Goal: Answer question/provide support: Share knowledge or assist other users

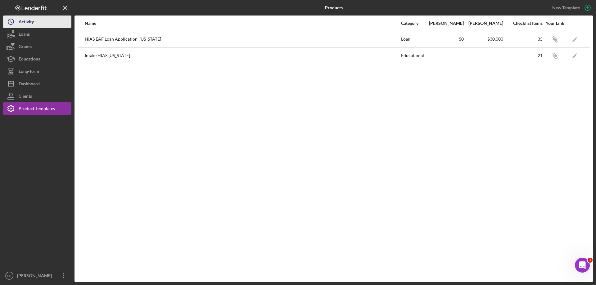
click at [22, 20] on div "Activity" at bounding box center [26, 23] width 15 height 14
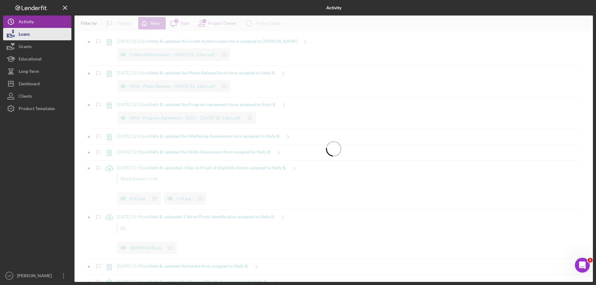
click at [30, 31] on button "Loans" at bounding box center [37, 34] width 68 height 12
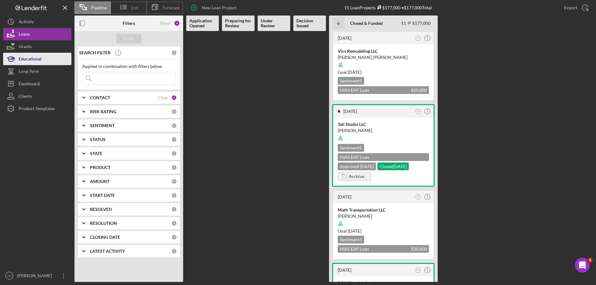
click at [25, 57] on div "Educational" at bounding box center [30, 60] width 23 height 14
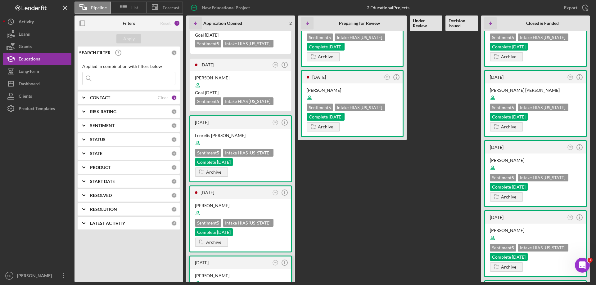
scroll to position [93, 0]
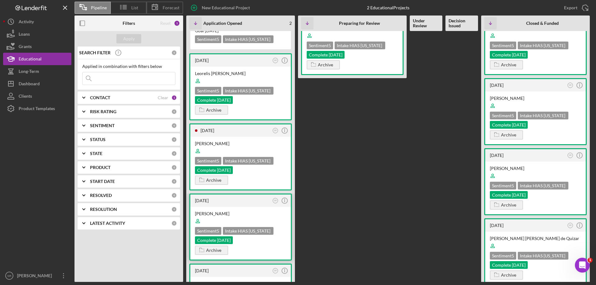
click at [254, 210] on div "[PERSON_NAME] Sentiment 5 Intake HIAS [US_STATE] Complete [DATE] Archive" at bounding box center [240, 233] width 101 height 53
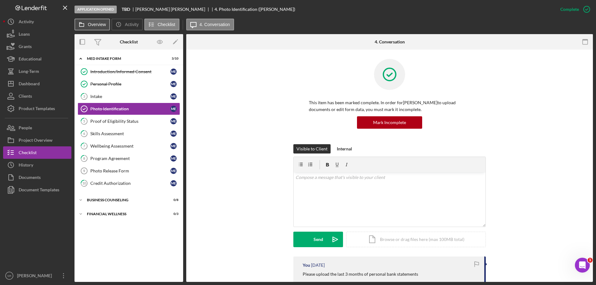
click at [91, 24] on label "Overview" at bounding box center [97, 24] width 18 height 5
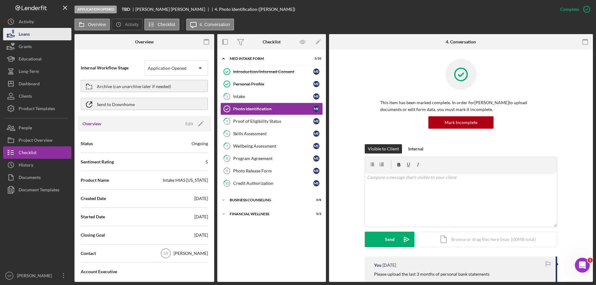
click at [30, 37] on button "Loans" at bounding box center [37, 34] width 68 height 12
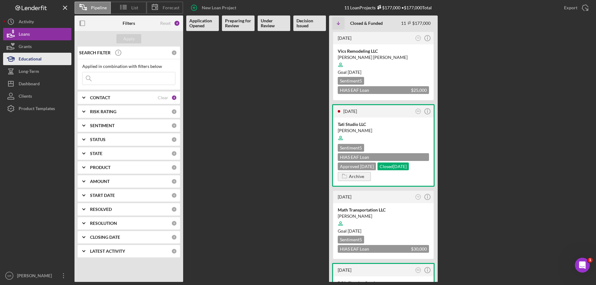
click at [41, 55] on div "Educational" at bounding box center [30, 60] width 23 height 14
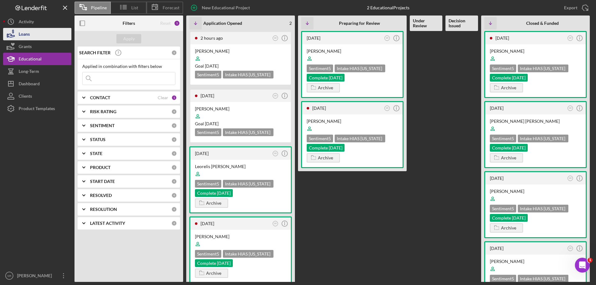
click at [39, 35] on button "Loans" at bounding box center [37, 34] width 68 height 12
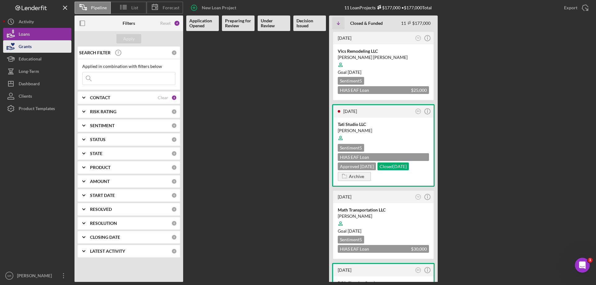
click at [44, 52] on button "Grants" at bounding box center [37, 46] width 68 height 12
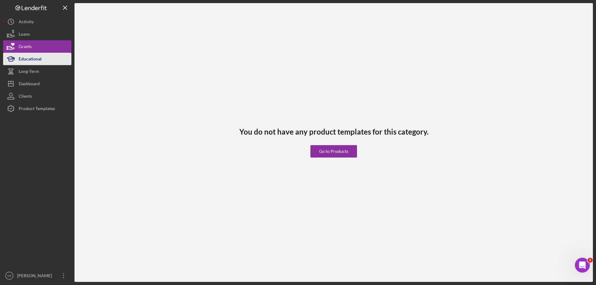
click at [42, 59] on button "Educational" at bounding box center [37, 59] width 68 height 12
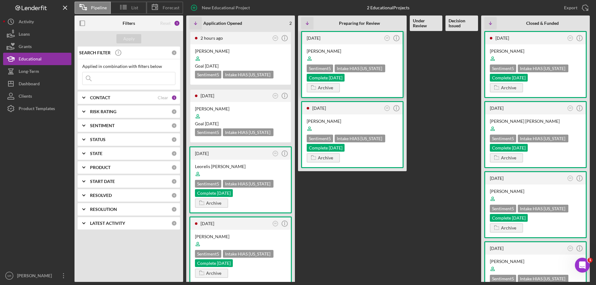
click at [371, 75] on div "Sentiment 5 Intake HIAS [US_STATE] Complete [DATE]" at bounding box center [352, 73] width 91 height 17
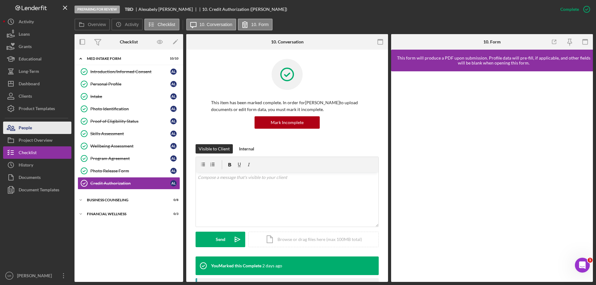
click at [45, 132] on button "People" at bounding box center [37, 128] width 68 height 12
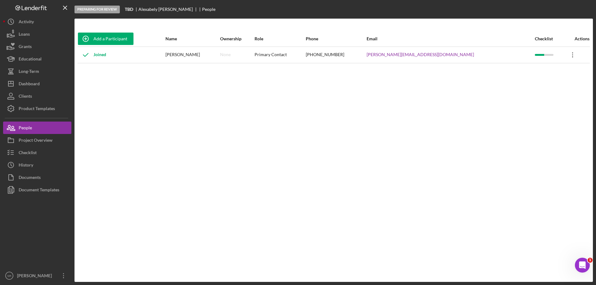
click at [565, 55] on icon "Icon/Overflow" at bounding box center [573, 55] width 16 height 16
click at [227, 171] on div "Add a Participant Name Ownership Role Phone Email Checklist Actions Joined Alex…" at bounding box center [333, 150] width 518 height 239
click at [34, 142] on div "Project Overview" at bounding box center [36, 141] width 34 height 14
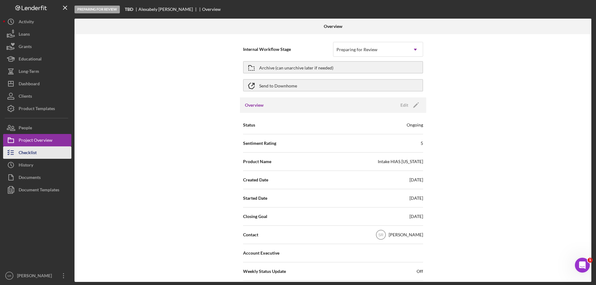
click at [37, 155] on div "Checklist" at bounding box center [28, 153] width 18 height 14
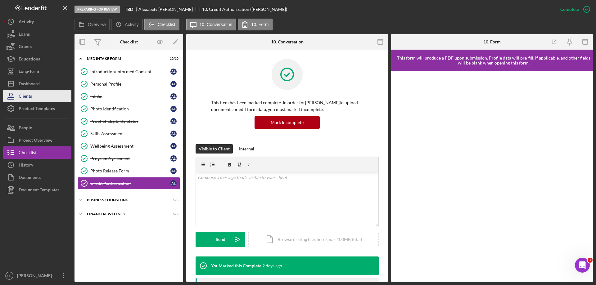
click at [23, 95] on div "Clients" at bounding box center [25, 97] width 13 height 14
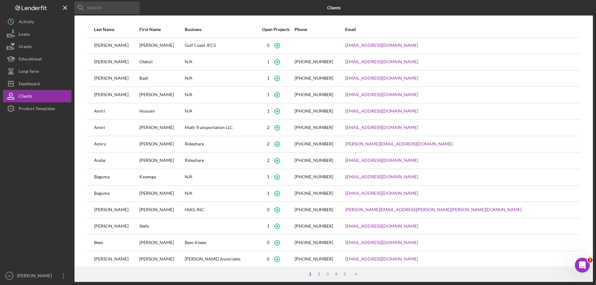
click at [102, 10] on input at bounding box center [106, 8] width 65 height 12
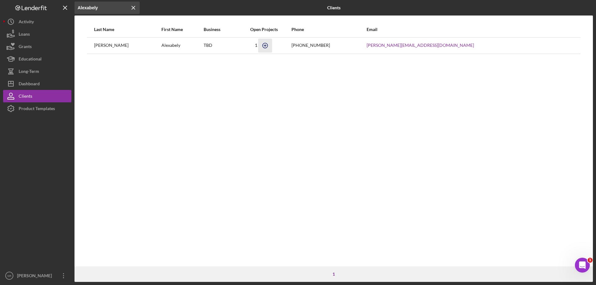
type input "Alexabely"
click at [272, 44] on icon "button" at bounding box center [265, 45] width 14 height 14
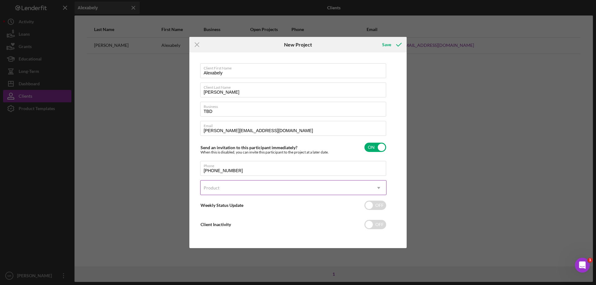
click at [281, 193] on div "Product" at bounding box center [285, 188] width 171 height 14
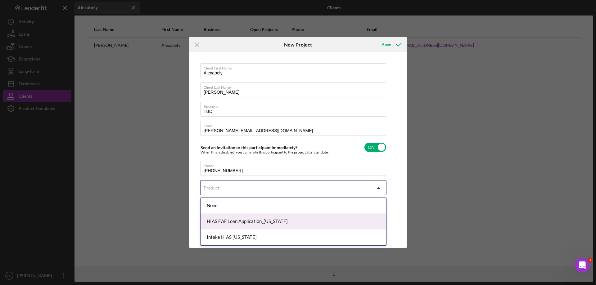
click at [281, 226] on div "HIAS EAF Loan Application_[US_STATE]" at bounding box center [293, 222] width 186 height 16
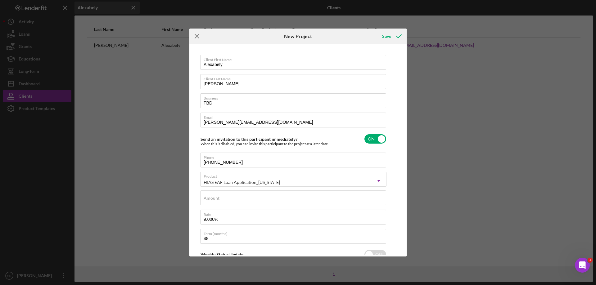
click at [198, 34] on icon "Icon/Menu Close" at bounding box center [197, 37] width 16 height 16
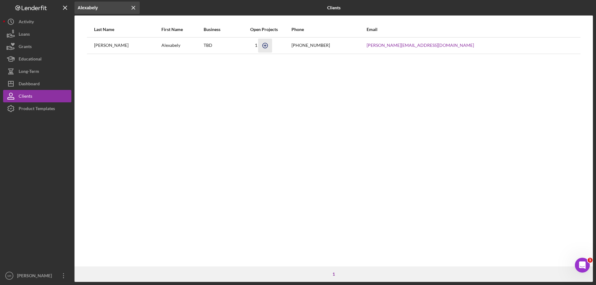
click at [272, 44] on icon "button" at bounding box center [265, 45] width 14 height 14
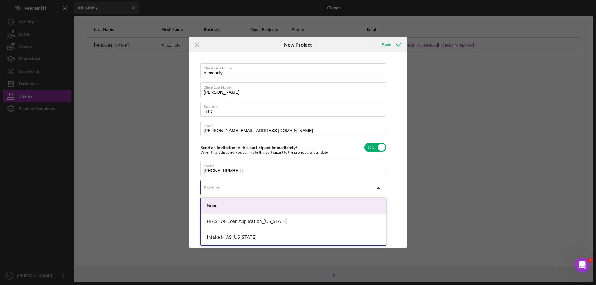
click at [229, 189] on div "Product" at bounding box center [285, 188] width 171 height 14
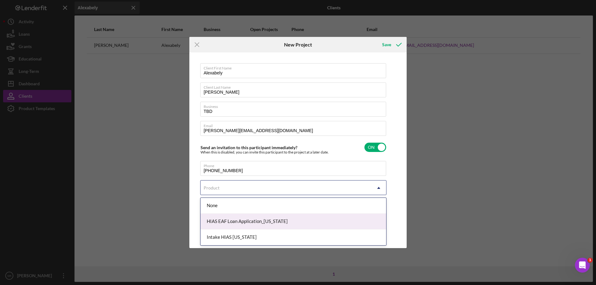
click at [228, 222] on div "HIAS EAF Loan Application_[US_STATE]" at bounding box center [293, 222] width 186 height 16
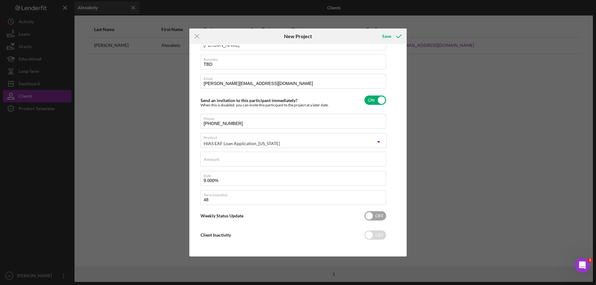
scroll to position [41, 0]
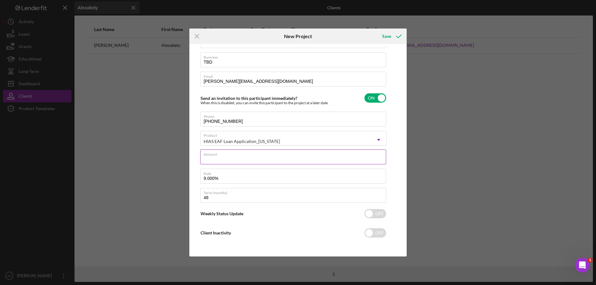
click at [238, 158] on input "Amount" at bounding box center [293, 157] width 186 height 15
type input "$20,000"
click at [397, 160] on div "Client First Name [PERSON_NAME] Client Last Name [PERSON_NAME] Business TBD Ema…" at bounding box center [298, 150] width 214 height 209
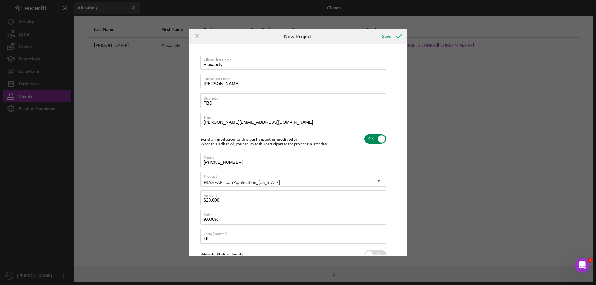
click at [377, 141] on input "checkbox" at bounding box center [375, 138] width 22 height 9
click at [388, 40] on div "Save" at bounding box center [386, 36] width 9 height 12
checkbox input "true"
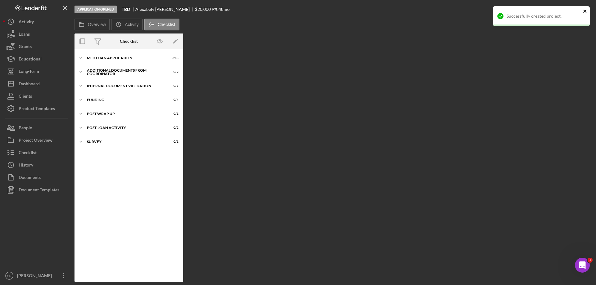
click at [585, 11] on icon "close" at bounding box center [584, 11] width 3 height 3
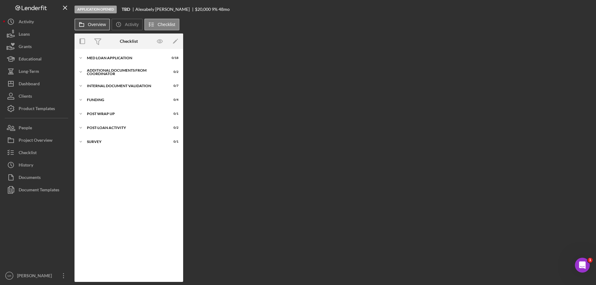
click at [94, 24] on label "Overview" at bounding box center [97, 24] width 18 height 5
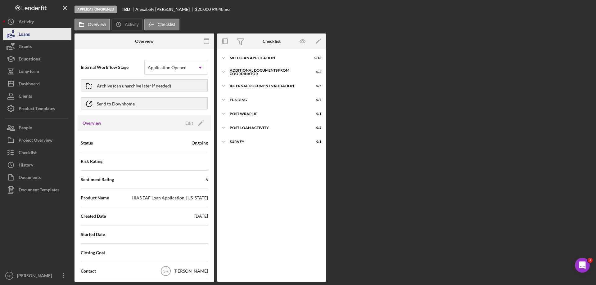
click at [28, 34] on div "Loans" at bounding box center [24, 35] width 11 height 14
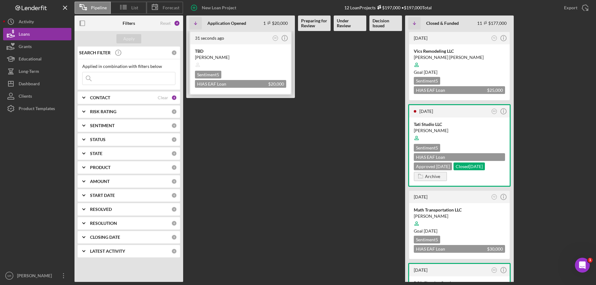
click at [248, 49] on div "TBD" at bounding box center [240, 51] width 91 height 6
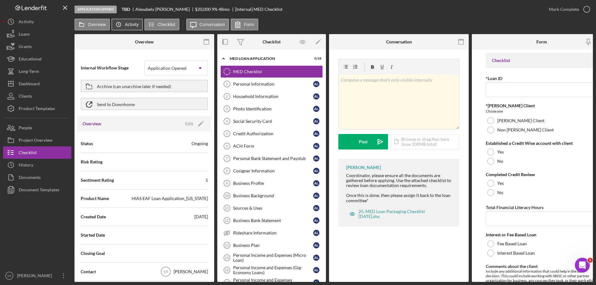
click at [135, 24] on label "Activity" at bounding box center [132, 24] width 14 height 5
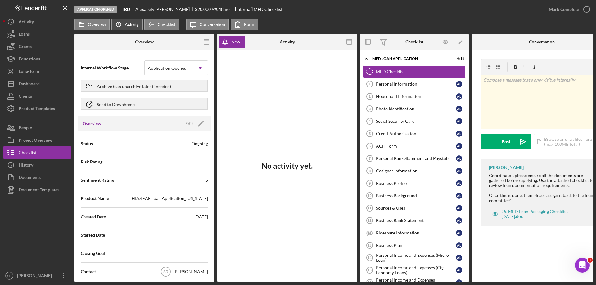
click at [132, 23] on label "Activity" at bounding box center [132, 24] width 14 height 5
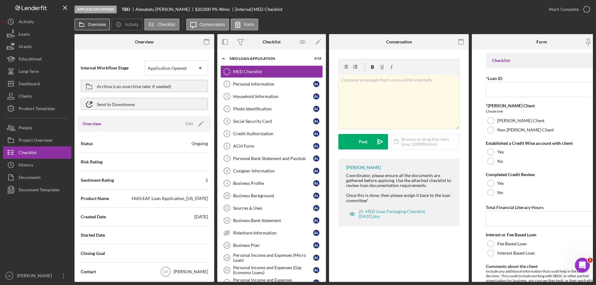
click at [105, 26] on label "Overview" at bounding box center [97, 24] width 18 height 5
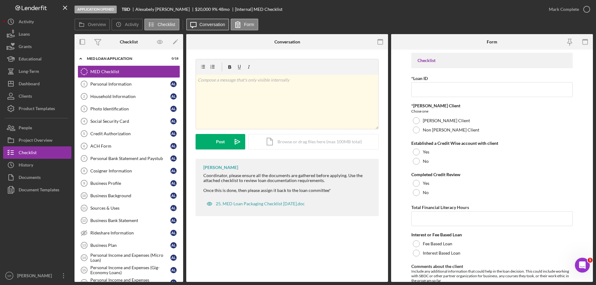
click at [201, 25] on label "Conversation" at bounding box center [213, 24] width 26 height 5
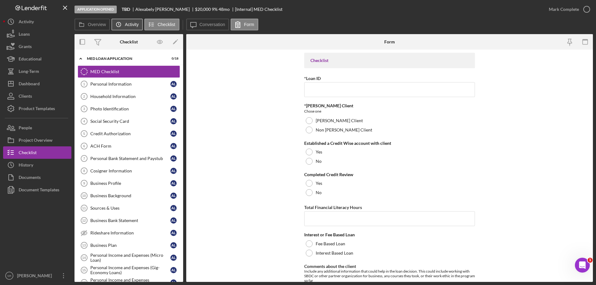
click at [121, 28] on icon "Icon/History" at bounding box center [118, 24] width 12 height 12
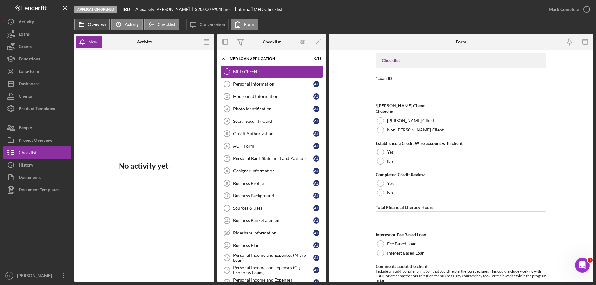
click at [101, 24] on label "Overview" at bounding box center [97, 24] width 18 height 5
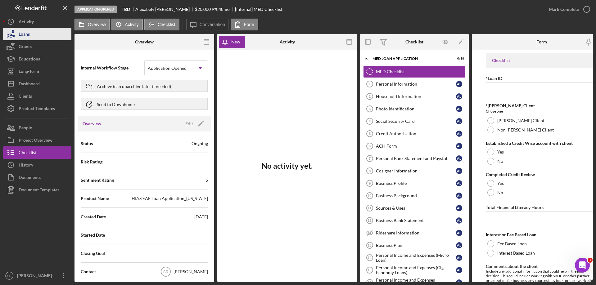
click at [39, 38] on button "Loans" at bounding box center [37, 34] width 68 height 12
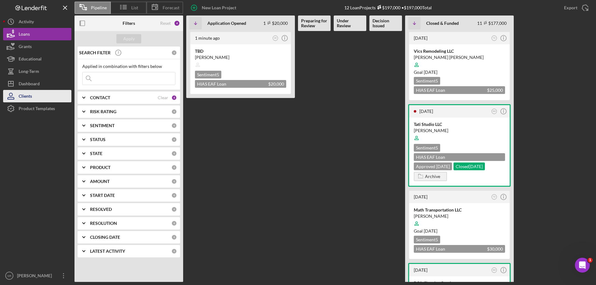
click at [32, 102] on div "Clients" at bounding box center [25, 97] width 13 height 14
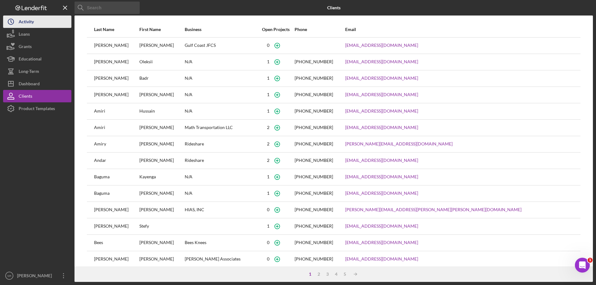
click at [29, 17] on div "Activity" at bounding box center [26, 23] width 15 height 14
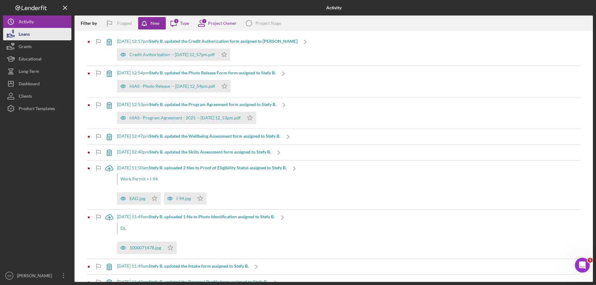
click at [30, 32] on button "Loans" at bounding box center [37, 34] width 68 height 12
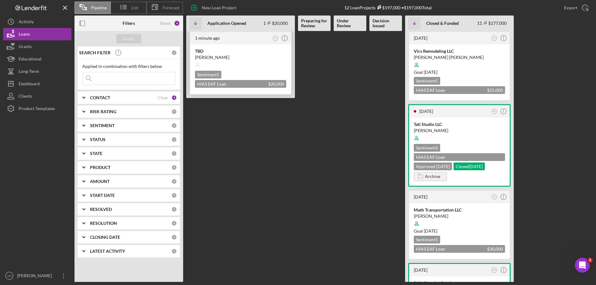
click at [271, 54] on div "TBD" at bounding box center [240, 51] width 91 height 6
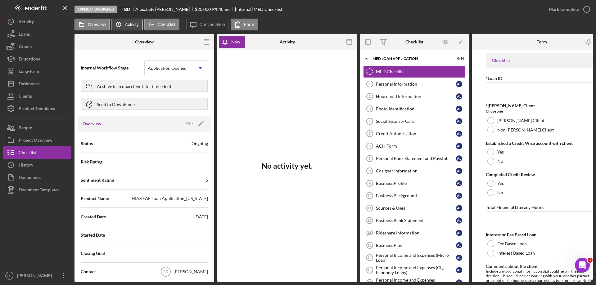
click at [125, 25] on button "Icon/History Activity" at bounding box center [126, 25] width 31 height 12
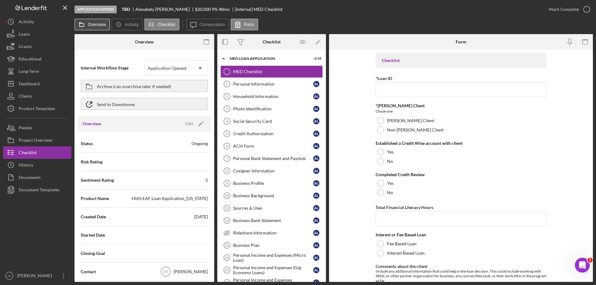
click at [90, 29] on button "Overview" at bounding box center [91, 25] width 35 height 12
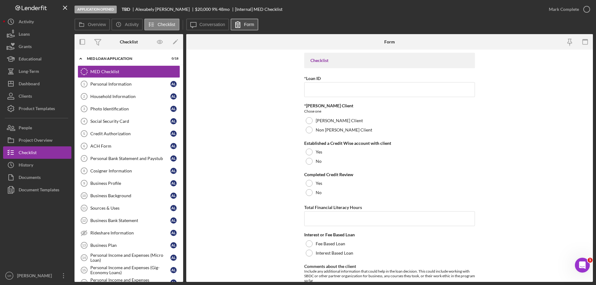
click at [249, 29] on button "Form" at bounding box center [245, 25] width 28 height 12
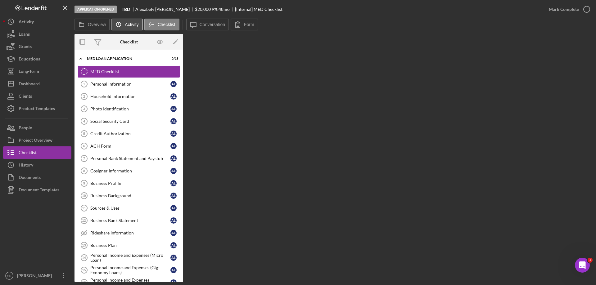
click at [128, 20] on button "Icon/History Activity" at bounding box center [126, 25] width 31 height 12
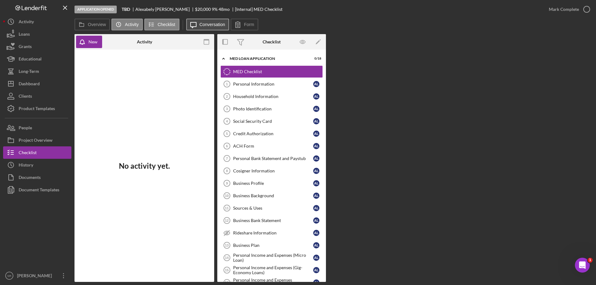
click at [213, 24] on label "Conversation" at bounding box center [213, 24] width 26 height 5
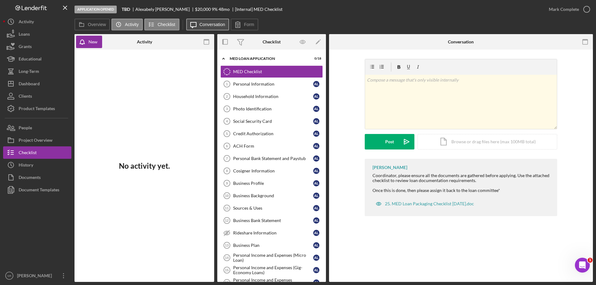
click at [213, 24] on label "Conversation" at bounding box center [213, 24] width 26 height 5
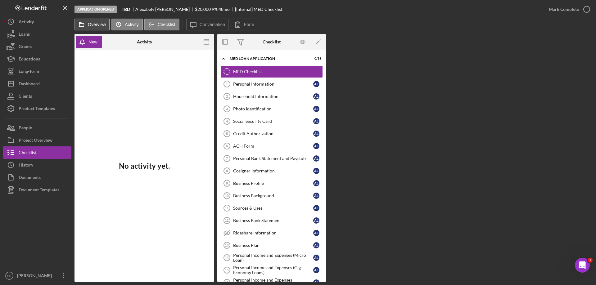
click at [93, 27] on button "Overview" at bounding box center [91, 25] width 35 height 12
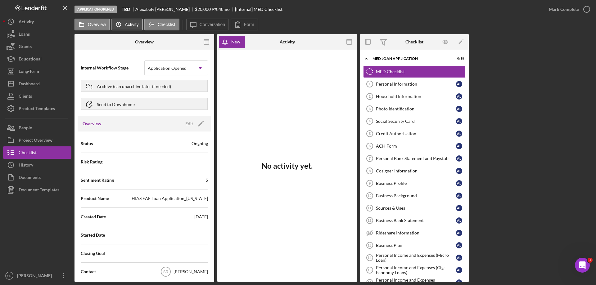
click at [141, 25] on button "Icon/History Activity" at bounding box center [126, 25] width 31 height 12
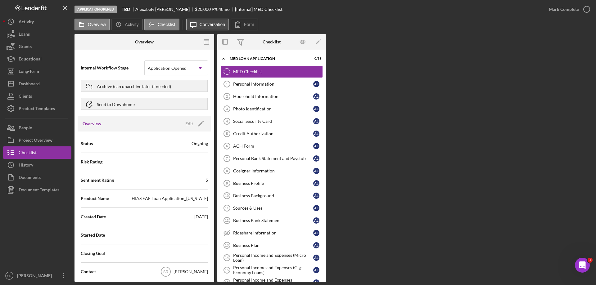
click at [193, 27] on icon at bounding box center [194, 25] width 6 height 6
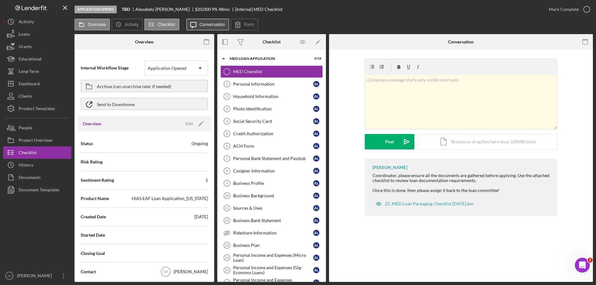
click at [188, 27] on icon "Icon/Message" at bounding box center [194, 25] width 16 height 16
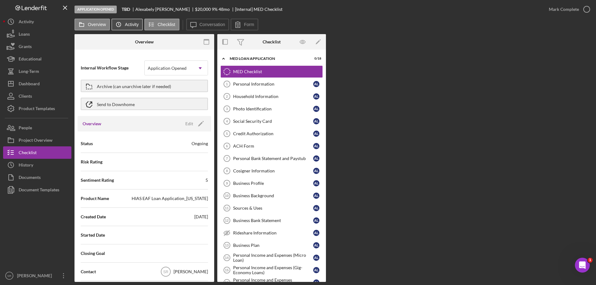
click at [131, 28] on button "Icon/History Activity" at bounding box center [126, 25] width 31 height 12
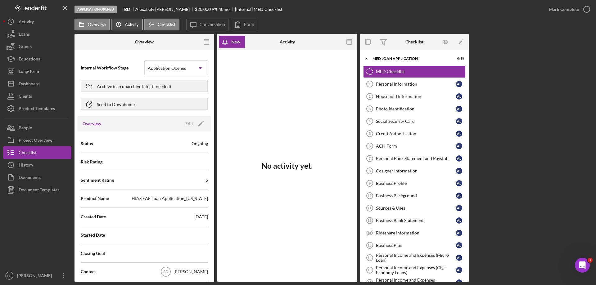
click at [131, 28] on button "Icon/History Activity" at bounding box center [126, 25] width 31 height 12
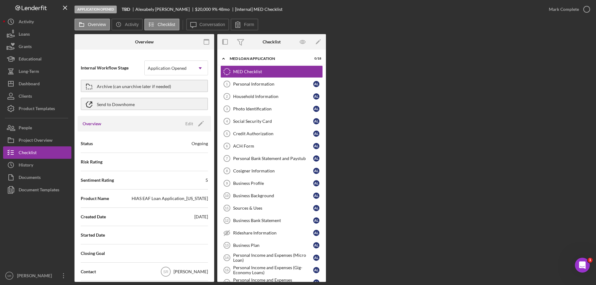
click at [95, 30] on div "Overview Icon/History Activity Checklist Icon/Message Conversation Form" at bounding box center [333, 25] width 518 height 12
click at [94, 27] on button "Overview" at bounding box center [91, 25] width 35 height 12
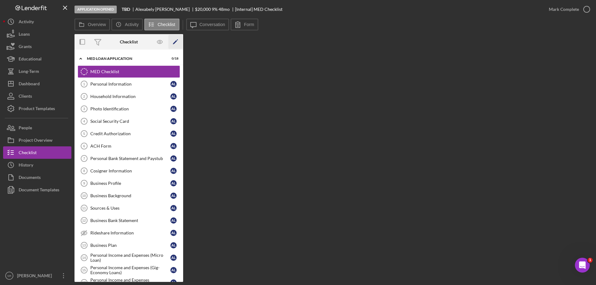
click at [177, 41] on polygon "button" at bounding box center [175, 42] width 4 height 4
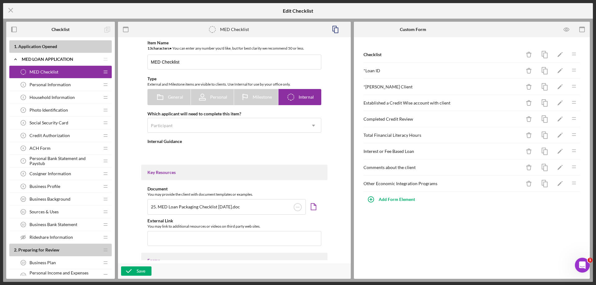
type textarea "<div>Coordinator, please ensure all the documents are gathered before applying.…"
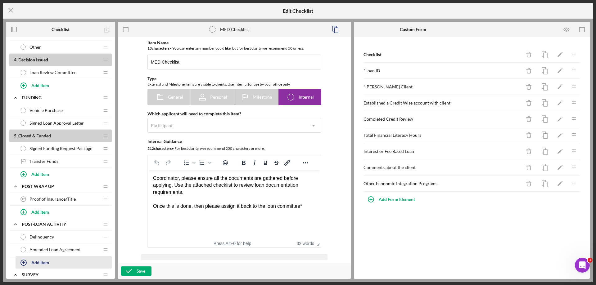
scroll to position [465, 0]
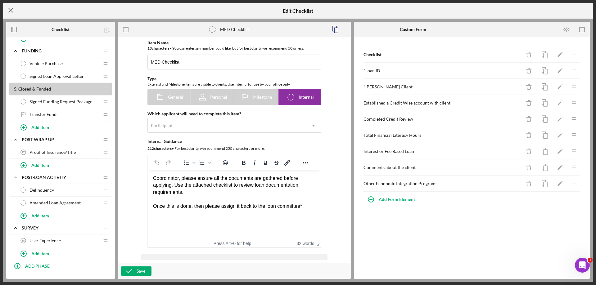
click at [11, 11] on line at bounding box center [11, 10] width 4 height 4
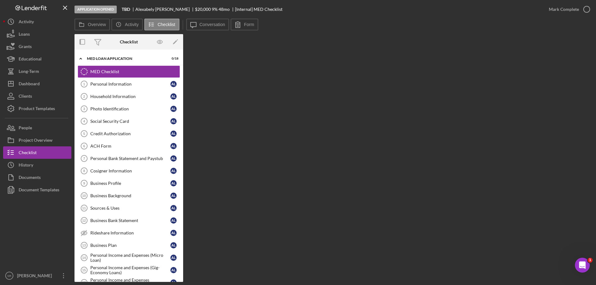
click at [96, 10] on div "Application Opened" at bounding box center [95, 10] width 42 height 8
click at [90, 21] on button "Overview" at bounding box center [91, 25] width 35 height 12
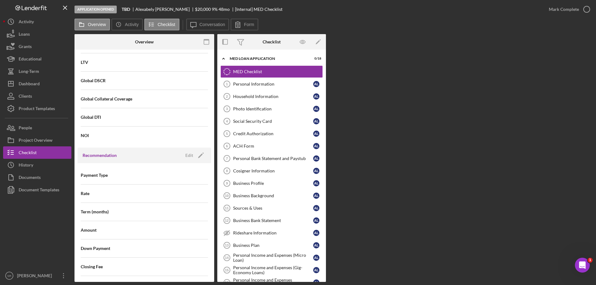
scroll to position [373, 0]
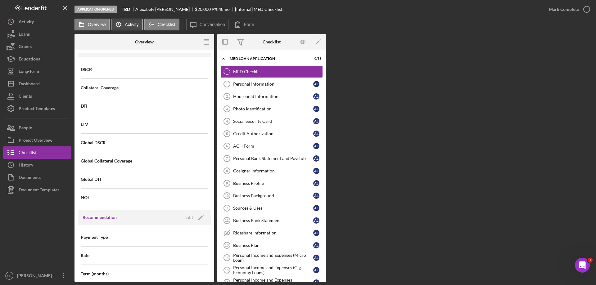
click at [135, 25] on label "Activity" at bounding box center [132, 24] width 14 height 5
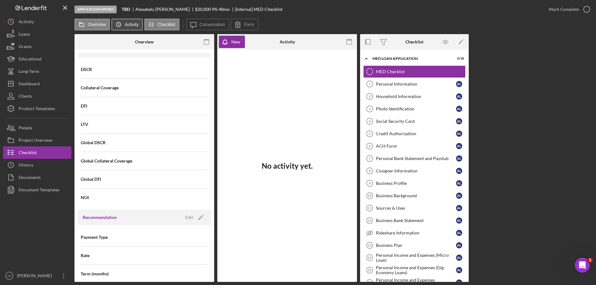
click at [132, 25] on label "Activity" at bounding box center [132, 24] width 14 height 5
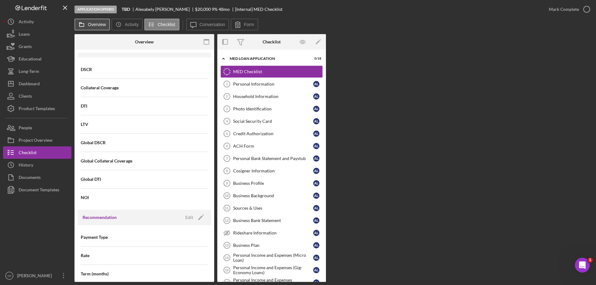
click at [95, 28] on button "Overview" at bounding box center [91, 25] width 35 height 12
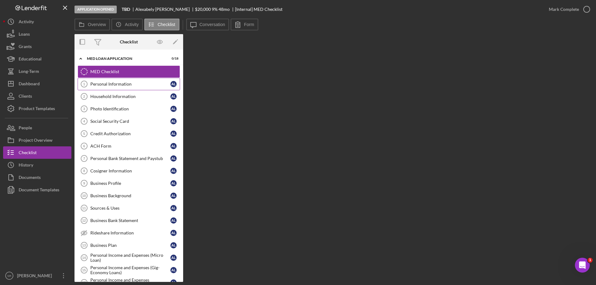
click at [124, 85] on div "Personal Information" at bounding box center [130, 84] width 80 height 5
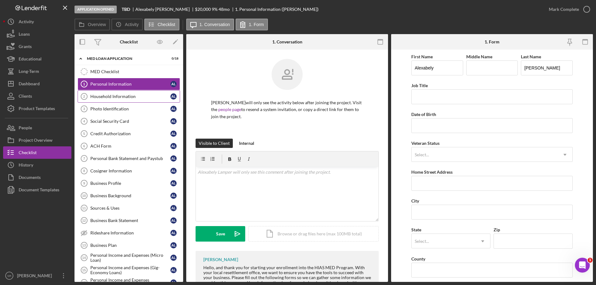
click at [125, 95] on div "Household Information" at bounding box center [130, 96] width 80 height 5
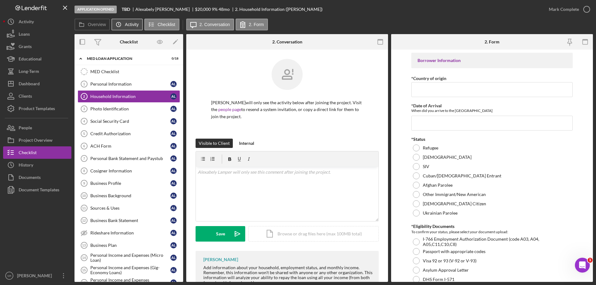
click at [117, 22] on icon "Icon/History" at bounding box center [118, 24] width 12 height 12
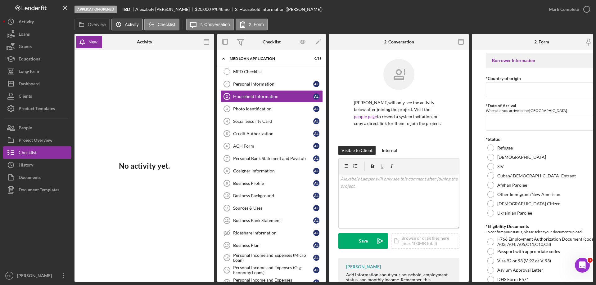
click at [117, 22] on icon "Icon/History" at bounding box center [118, 24] width 12 height 12
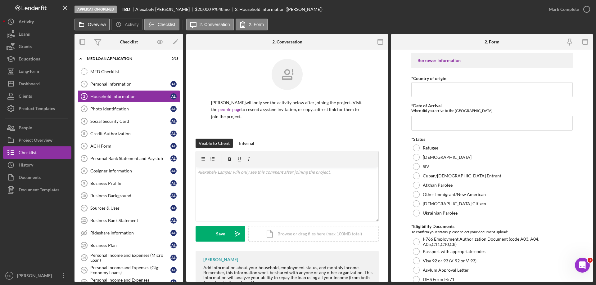
click at [92, 21] on button "Overview" at bounding box center [91, 25] width 35 height 12
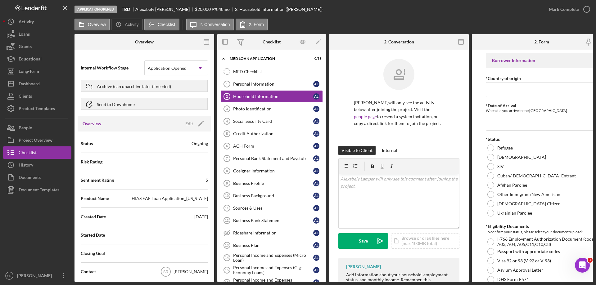
click at [191, 160] on div "Risk Rating" at bounding box center [144, 162] width 127 height 16
click at [185, 62] on div "Application Opened" at bounding box center [169, 68] width 48 height 14
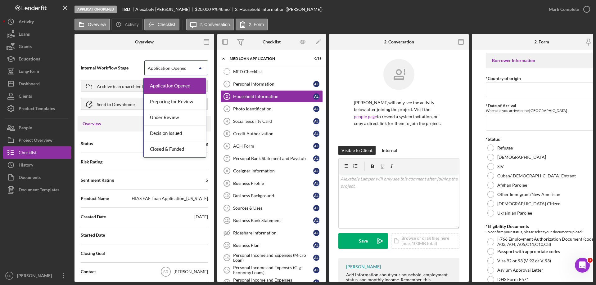
click at [183, 58] on div "Internal Workflow Stage 5 results available. Use Up and Down to choose options,…" at bounding box center [144, 86] width 133 height 60
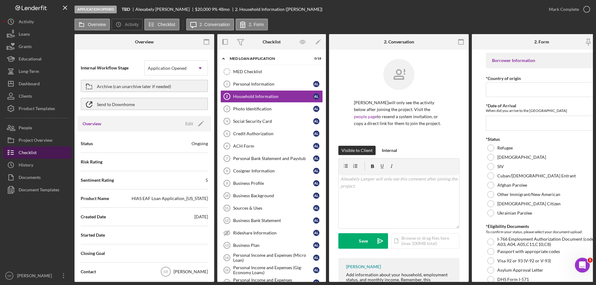
click at [29, 149] on div "Checklist" at bounding box center [28, 153] width 18 height 14
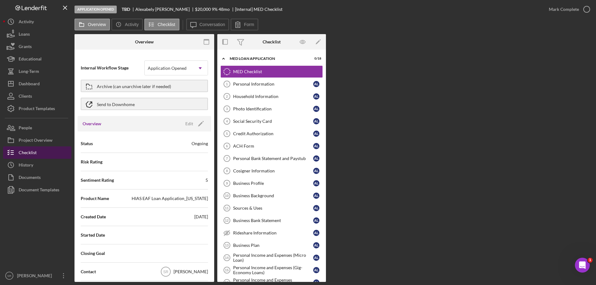
click at [28, 148] on div "Checklist" at bounding box center [28, 153] width 18 height 14
click at [28, 138] on div "Project Overview" at bounding box center [36, 141] width 34 height 14
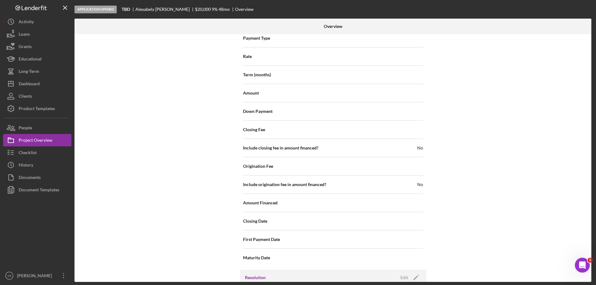
scroll to position [603, 0]
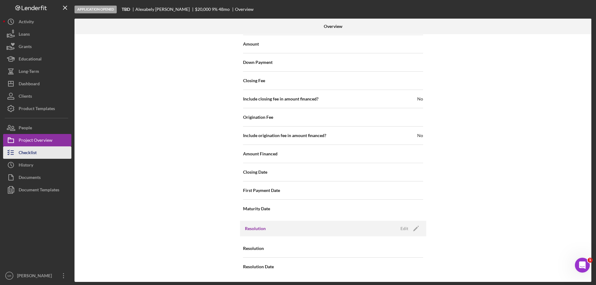
click at [31, 158] on div "Checklist" at bounding box center [28, 153] width 18 height 14
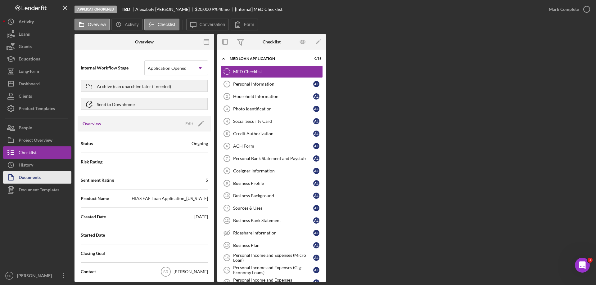
click at [35, 174] on div "Documents" at bounding box center [30, 178] width 22 height 14
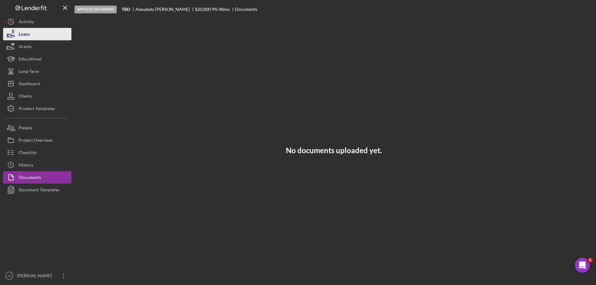
click at [31, 39] on button "Loans" at bounding box center [37, 34] width 68 height 12
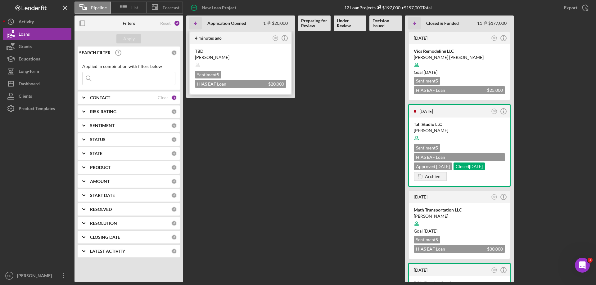
click at [231, 45] on div "TBD [PERSON_NAME] Sentiment 5 HIAS EAF Loan Application_[US_STATE] $20,000 $20,…" at bounding box center [240, 69] width 101 height 50
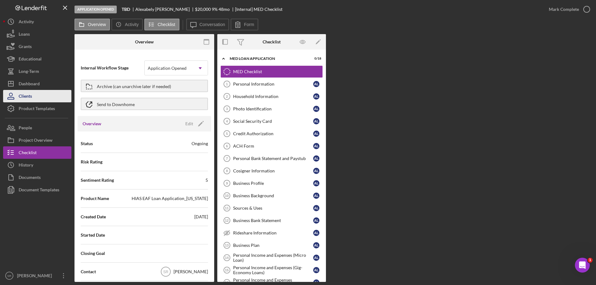
click at [39, 98] on button "Clients" at bounding box center [37, 96] width 68 height 12
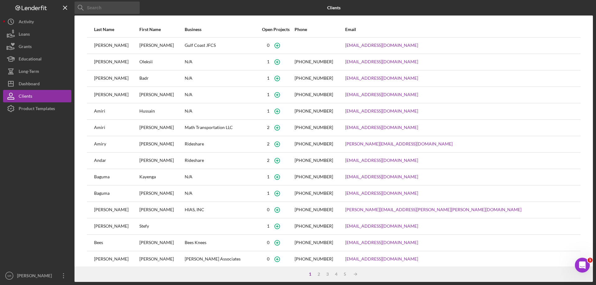
click at [25, 15] on div "Logo-Reversed Created with Sketch. Icon/Menu Close" at bounding box center [37, 8] width 68 height 16
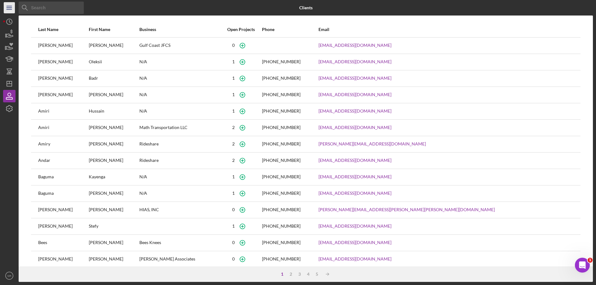
click at [10, 10] on icon "Icon/Menu" at bounding box center [9, 8] width 14 height 14
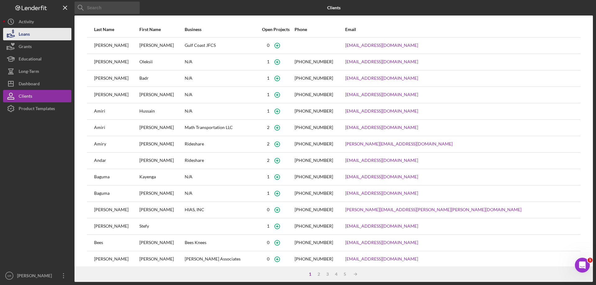
click at [19, 32] on div "Loans" at bounding box center [24, 35] width 11 height 14
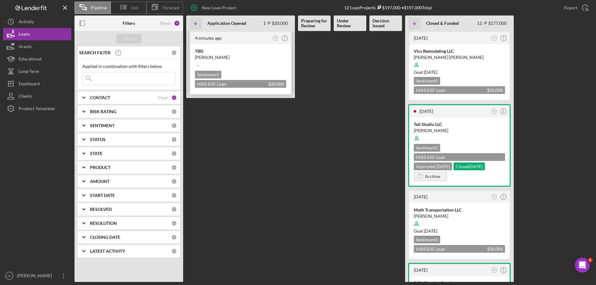
click at [235, 57] on div "[PERSON_NAME]" at bounding box center [240, 57] width 91 height 6
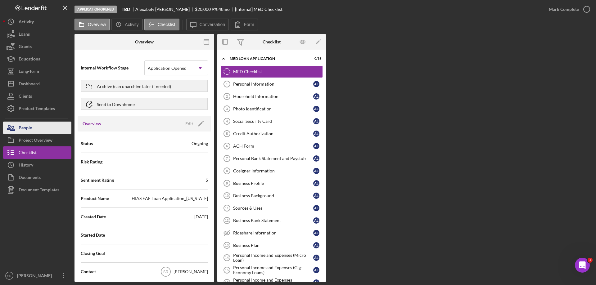
click at [54, 130] on button "People" at bounding box center [37, 128] width 68 height 12
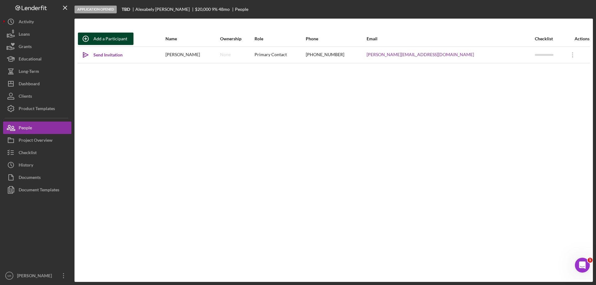
click at [123, 36] on div "Add a Participant" at bounding box center [110, 39] width 34 height 12
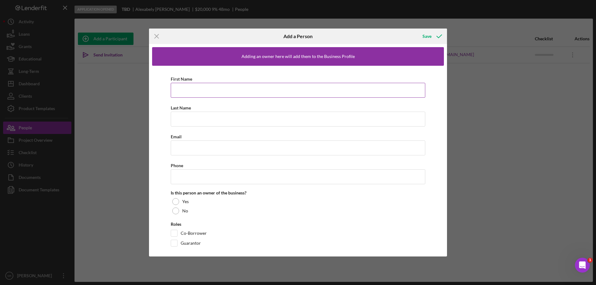
click at [256, 94] on input "First Name" at bounding box center [298, 90] width 254 height 15
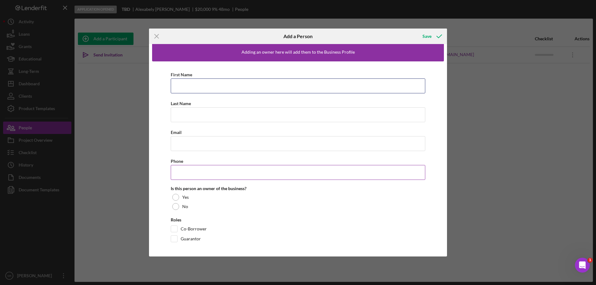
scroll to position [6, 0]
click at [159, 33] on icon "Icon/Menu Close" at bounding box center [157, 37] width 16 height 16
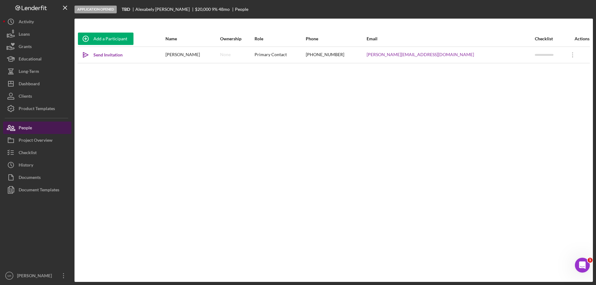
click at [22, 131] on div "People" at bounding box center [25, 129] width 13 height 14
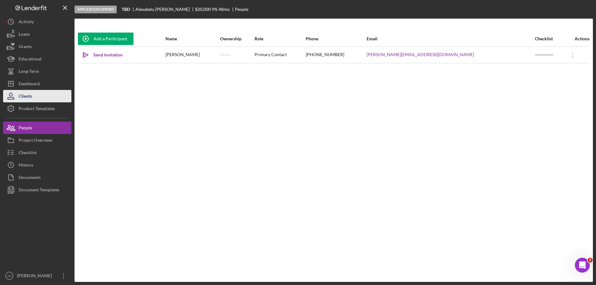
click at [34, 97] on button "Clients" at bounding box center [37, 96] width 68 height 12
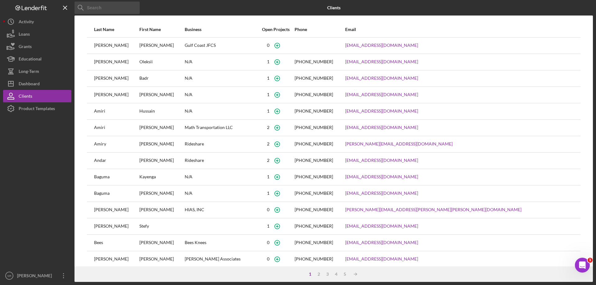
click at [108, 7] on input at bounding box center [106, 8] width 65 height 12
type input "jse"
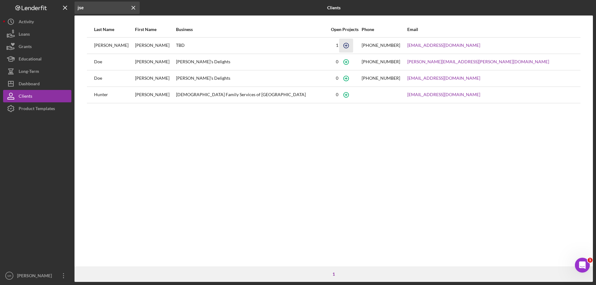
click at [353, 46] on icon "button" at bounding box center [346, 45] width 14 height 14
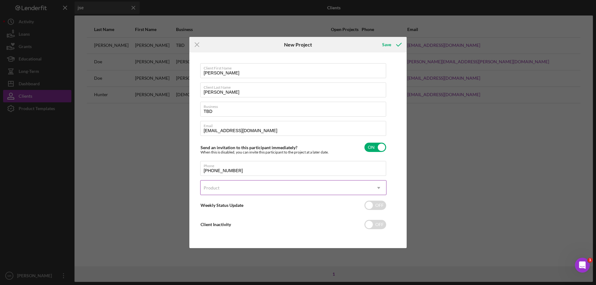
click at [303, 183] on div "Product" at bounding box center [285, 188] width 171 height 14
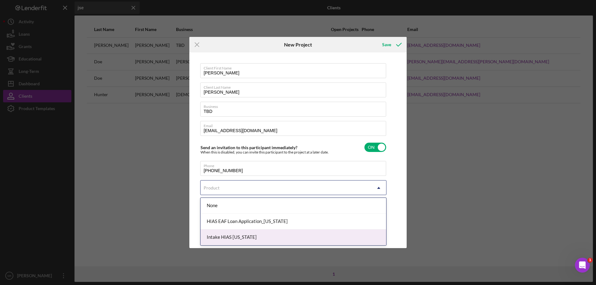
click at [288, 233] on div "Intake HIAS [US_STATE]" at bounding box center [293, 238] width 186 height 16
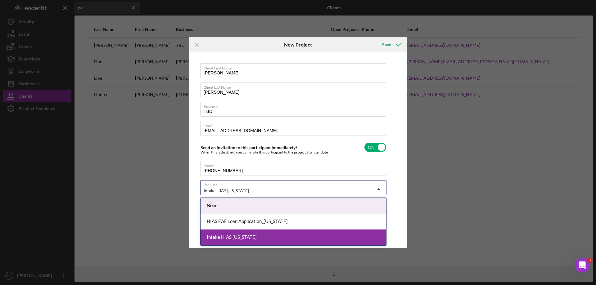
click at [293, 189] on div "Intake HIAS [US_STATE]" at bounding box center [285, 191] width 171 height 14
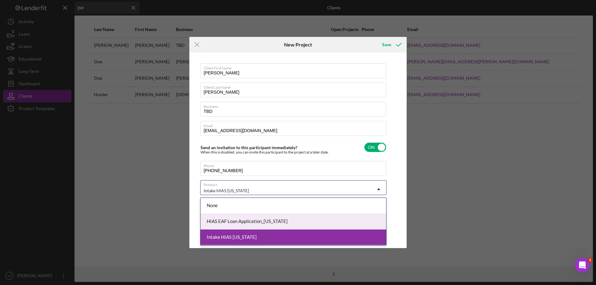
click at [279, 217] on div "HIAS EAF Loan Application_[US_STATE]" at bounding box center [293, 222] width 186 height 16
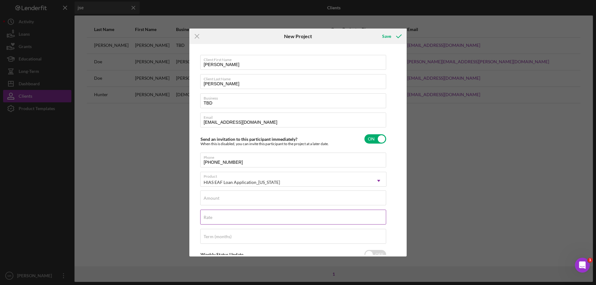
scroll to position [41, 0]
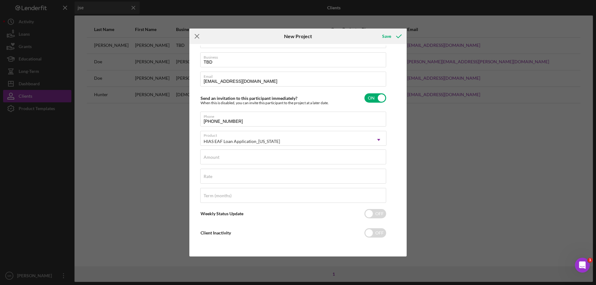
click at [194, 32] on icon "Icon/Menu Close" at bounding box center [197, 37] width 16 height 16
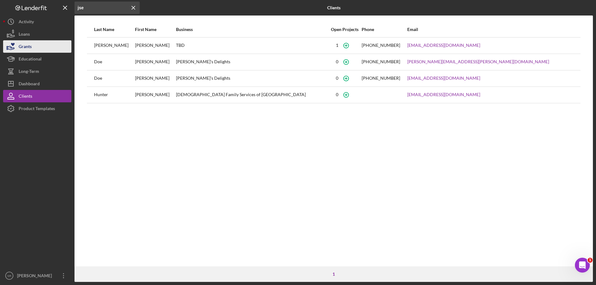
click at [34, 51] on button "Grants" at bounding box center [37, 46] width 68 height 12
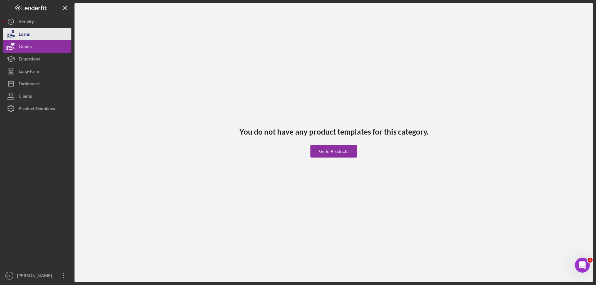
click at [40, 34] on button "Loans" at bounding box center [37, 34] width 68 height 12
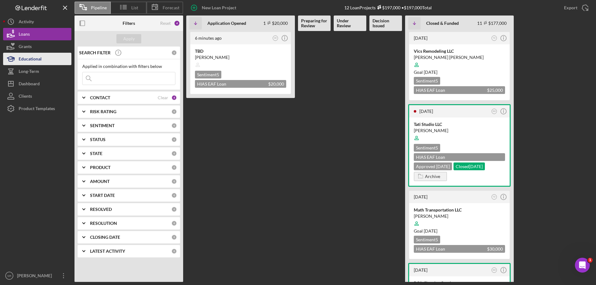
click at [30, 58] on div "Educational" at bounding box center [30, 60] width 23 height 14
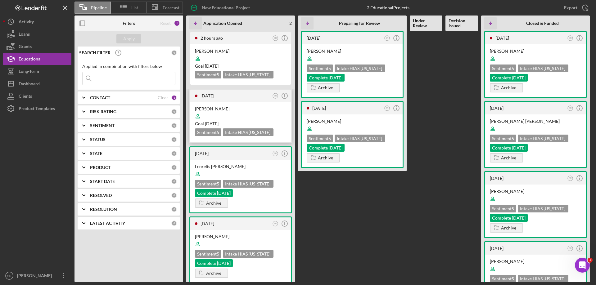
click at [265, 111] on div at bounding box center [240, 116] width 91 height 12
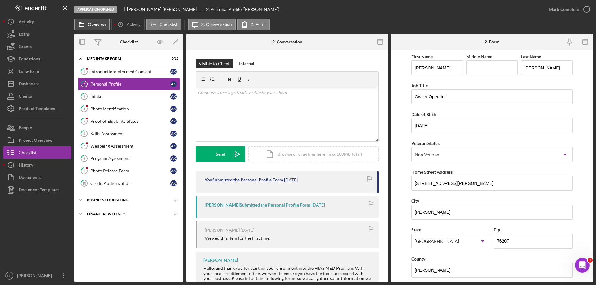
click at [90, 29] on button "Overview" at bounding box center [91, 25] width 35 height 12
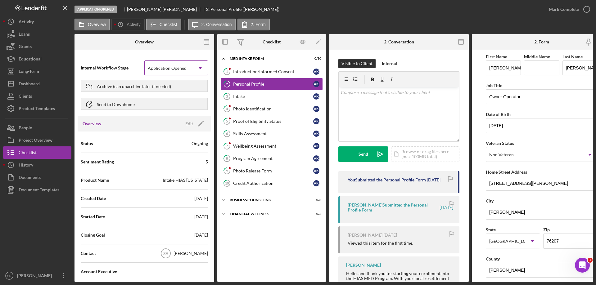
click at [190, 72] on div "Application Opened" at bounding box center [169, 68] width 48 height 14
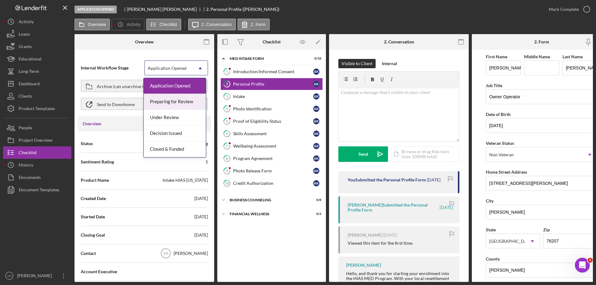
click at [195, 98] on div "Preparing for Review" at bounding box center [175, 102] width 62 height 16
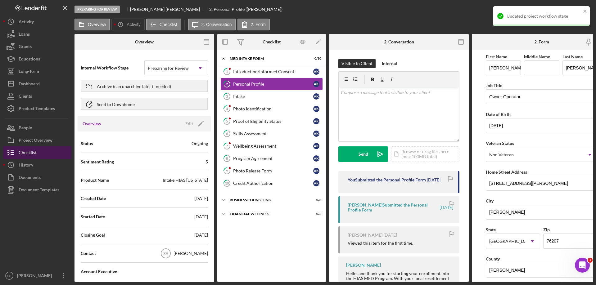
click at [31, 149] on div "Checklist" at bounding box center [28, 153] width 18 height 14
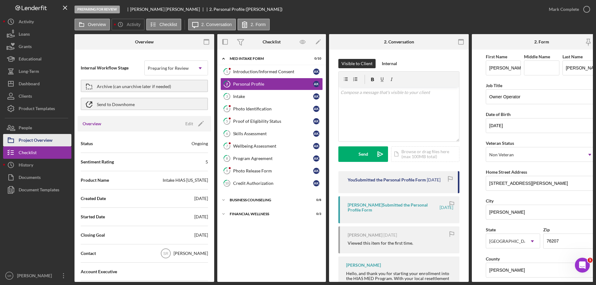
click at [28, 134] on div "Project Overview" at bounding box center [36, 141] width 34 height 14
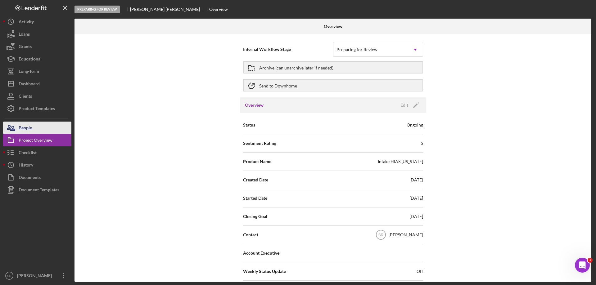
click at [29, 126] on div "People" at bounding box center [25, 129] width 13 height 14
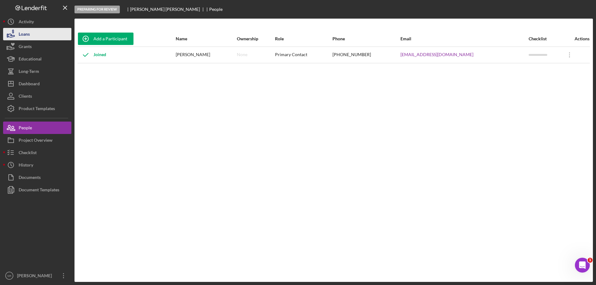
click at [22, 30] on div "Loans" at bounding box center [24, 35] width 11 height 14
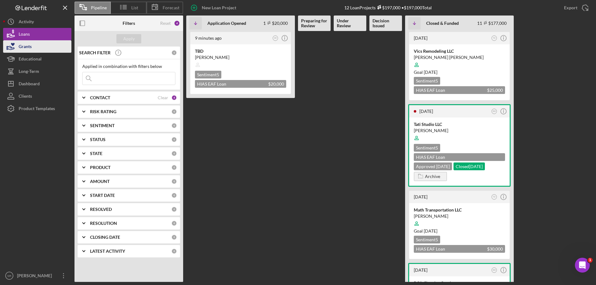
click at [30, 45] on div "Grants" at bounding box center [25, 47] width 13 height 14
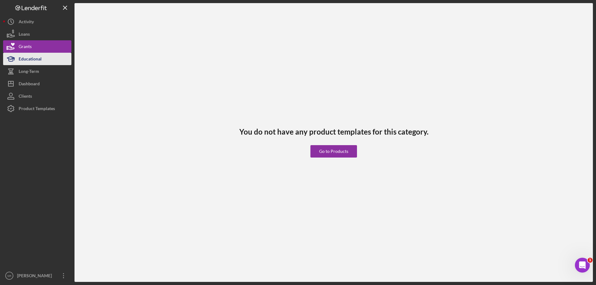
click at [45, 60] on button "Educational" at bounding box center [37, 59] width 68 height 12
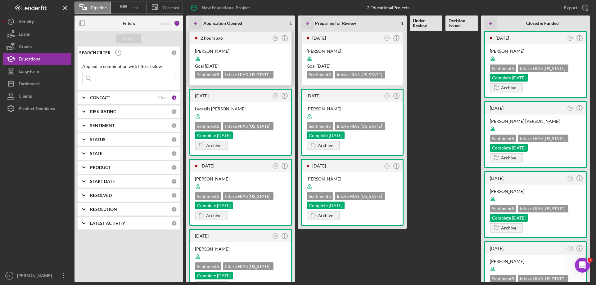
click at [242, 57] on div at bounding box center [240, 59] width 91 height 12
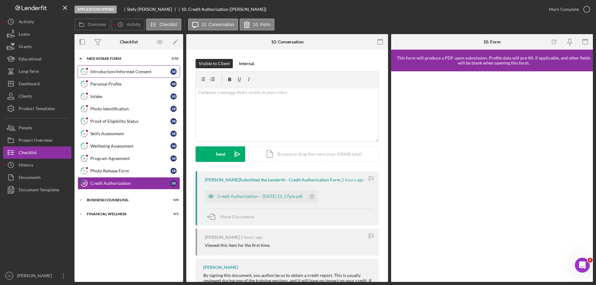
click at [151, 72] on div "Introduction/Informed Consent" at bounding box center [130, 71] width 80 height 5
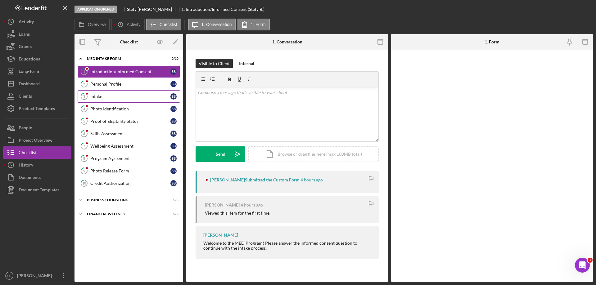
drag, startPoint x: 137, startPoint y: 88, endPoint x: 132, endPoint y: 101, distance: 13.5
click at [137, 89] on link "2 Personal Profile S B" at bounding box center [129, 84] width 102 height 12
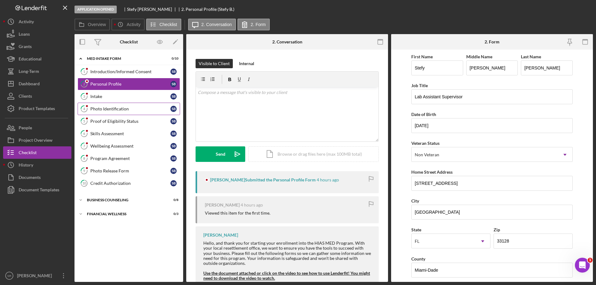
click at [129, 113] on link "4 Photo Identification S B" at bounding box center [129, 109] width 102 height 12
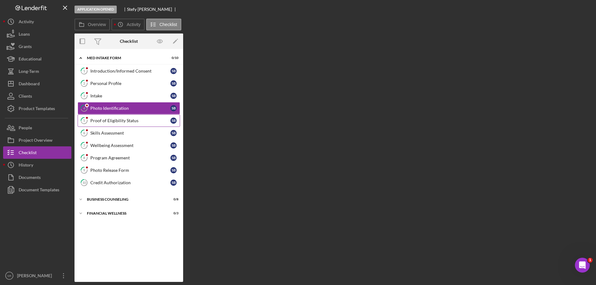
click at [130, 125] on link "5 Proof of Eligibility Status S B" at bounding box center [129, 120] width 102 height 12
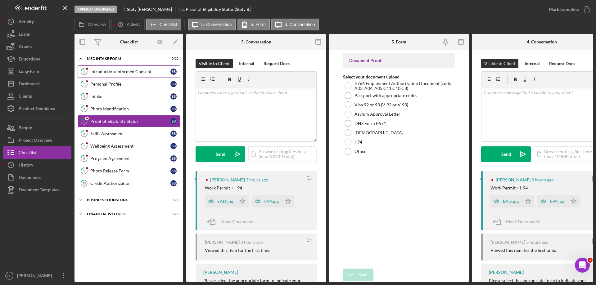
click at [108, 74] on link "1 Introduction/Informed Consent S B" at bounding box center [129, 71] width 102 height 12
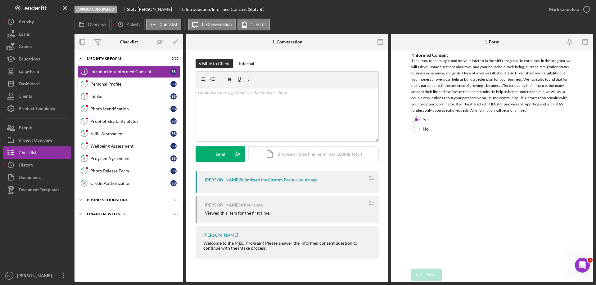
click at [105, 88] on link "2 Personal Profile S B" at bounding box center [129, 84] width 102 height 12
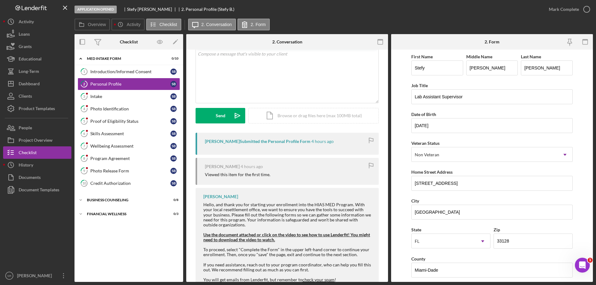
scroll to position [74, 0]
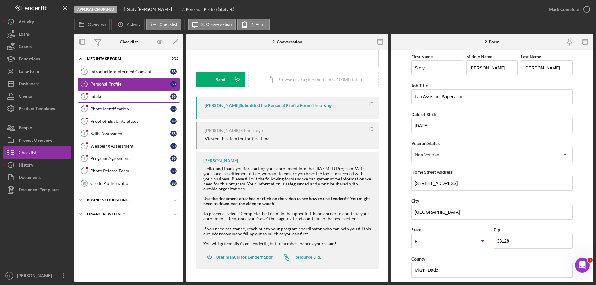
click at [116, 98] on div "Intake" at bounding box center [130, 96] width 80 height 5
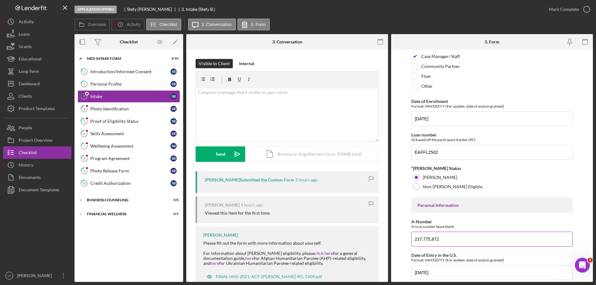
scroll to position [93, 0]
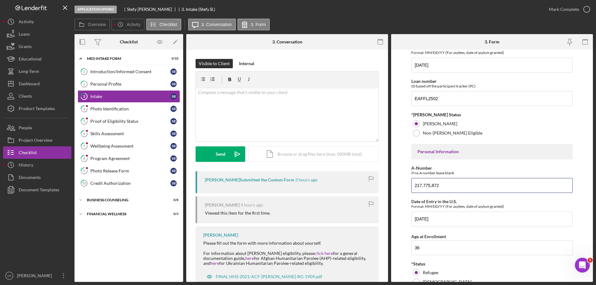
drag, startPoint x: 472, startPoint y: 184, endPoint x: 195, endPoint y: 182, distance: 277.1
click at [216, 182] on div "Overview Internal Workflow Stage Application Opened Icon/Dropdown Arrow Archive…" at bounding box center [333, 158] width 518 height 248
click at [119, 186] on div "Credit Authorization" at bounding box center [130, 183] width 80 height 5
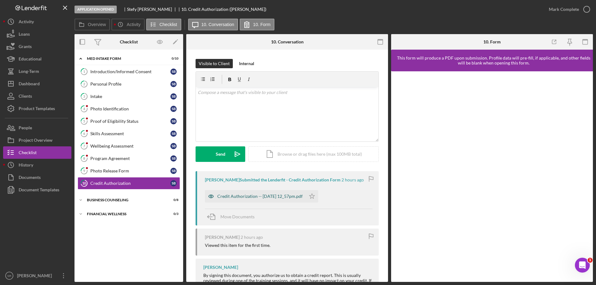
click at [265, 197] on div "Credit Authorization -- [DATE] 12_57pm.pdf" at bounding box center [259, 196] width 85 height 5
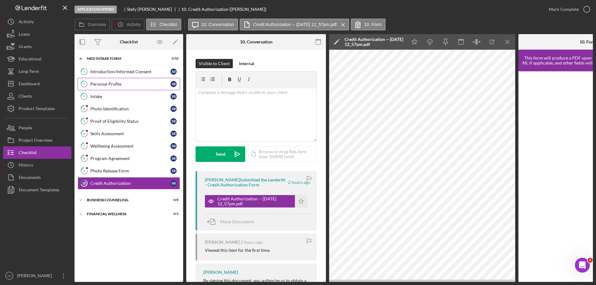
click at [87, 85] on icon at bounding box center [84, 84] width 6 height 6
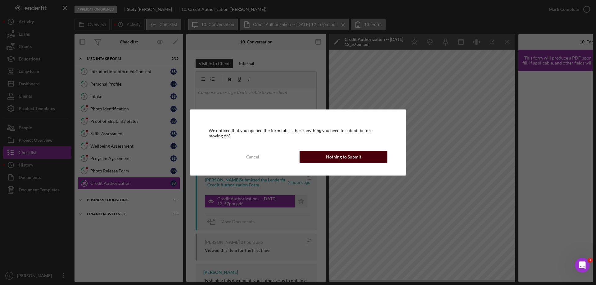
click at [357, 157] on div "Nothing to Submit" at bounding box center [343, 157] width 35 height 12
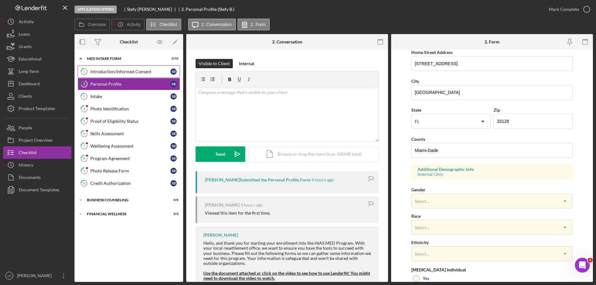
click at [111, 76] on link "1 Introduction/Informed Consent S B" at bounding box center [129, 71] width 102 height 12
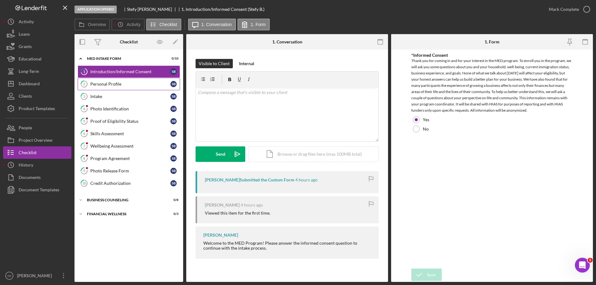
click at [132, 80] on link "2 Personal Profile S B" at bounding box center [129, 84] width 102 height 12
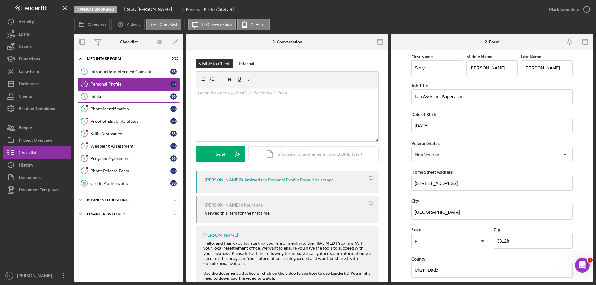
click at [131, 97] on div "Intake" at bounding box center [130, 96] width 80 height 5
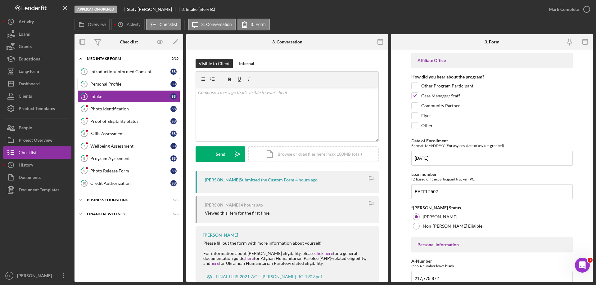
click at [108, 85] on div "Personal Profile" at bounding box center [130, 84] width 80 height 5
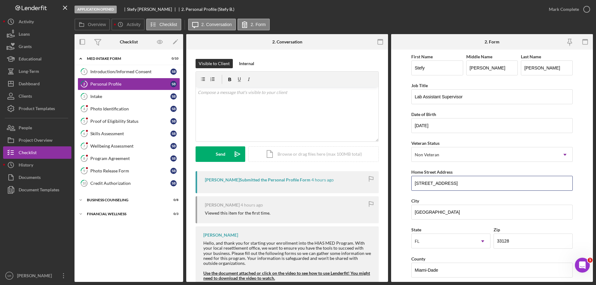
drag, startPoint x: 474, startPoint y: 186, endPoint x: 285, endPoint y: 177, distance: 189.8
click at [285, 177] on div "Overview Internal Workflow Stage Application Opened Icon/Dropdown Arrow Archive…" at bounding box center [333, 158] width 518 height 248
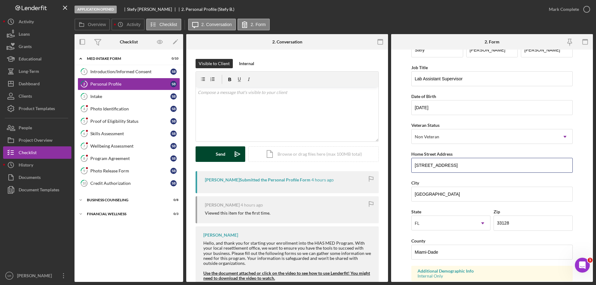
scroll to position [31, 0]
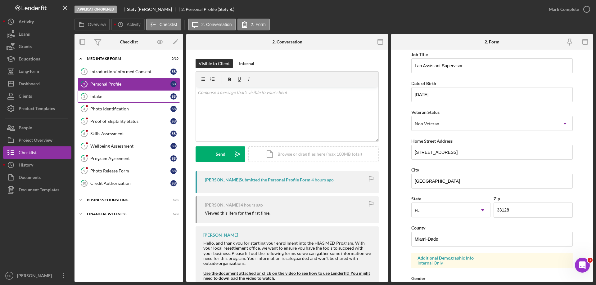
click at [98, 100] on link "3 Intake S B" at bounding box center [129, 96] width 102 height 12
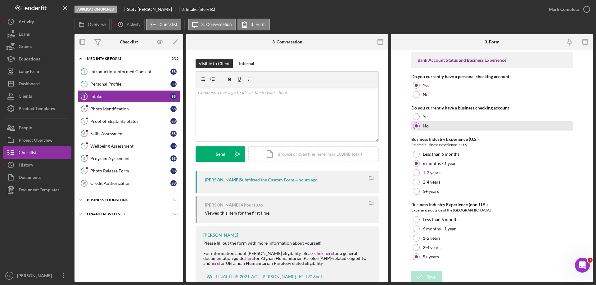
scroll to position [1161, 0]
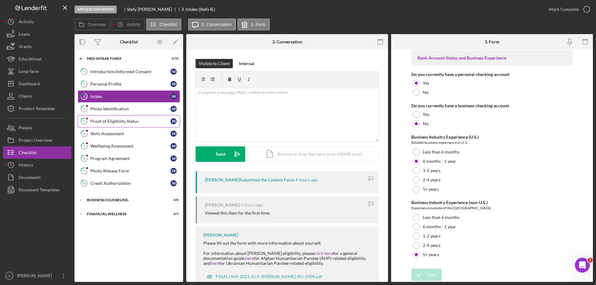
click at [101, 115] on link "5 Proof of Eligibility Status S B" at bounding box center [129, 121] width 102 height 12
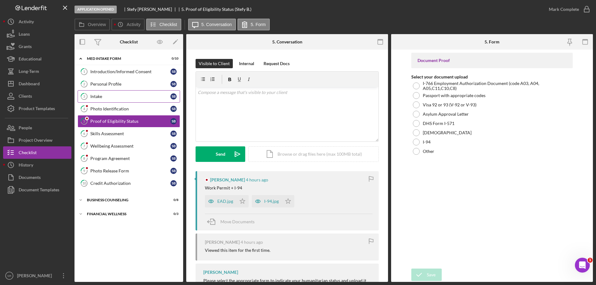
click at [113, 99] on div "Intake" at bounding box center [130, 96] width 80 height 5
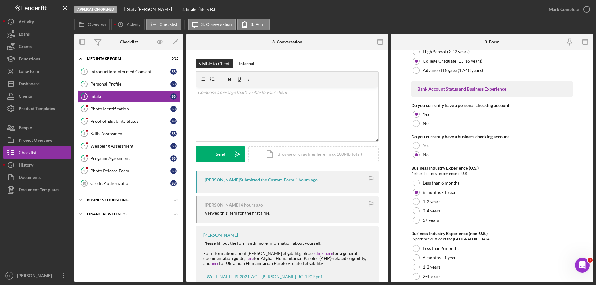
scroll to position [1161, 0]
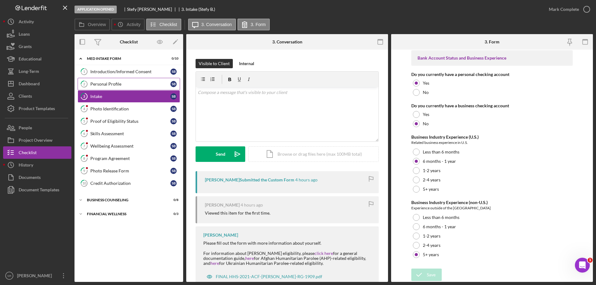
click at [121, 80] on link "2 Personal Profile S B" at bounding box center [129, 84] width 102 height 12
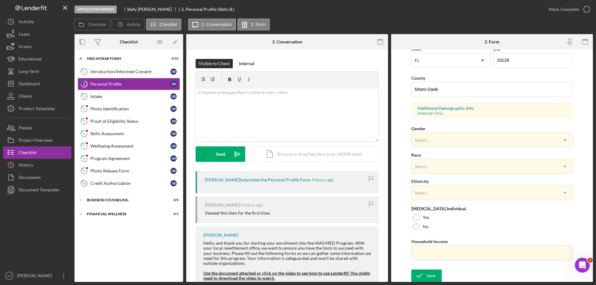
scroll to position [182, 0]
click at [447, 136] on div "Select..." at bounding box center [484, 139] width 146 height 14
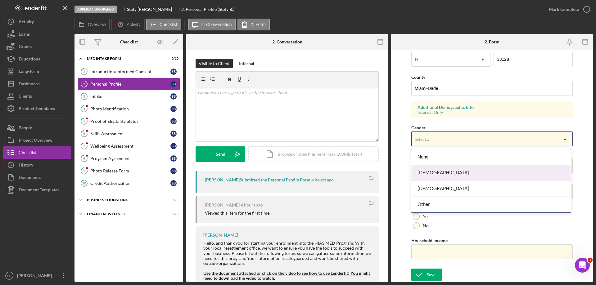
drag, startPoint x: 430, startPoint y: 188, endPoint x: 431, endPoint y: 175, distance: 13.4
click at [431, 175] on div "None [DEMOGRAPHIC_DATA] [DEMOGRAPHIC_DATA] Other" at bounding box center [490, 180] width 159 height 63
click at [437, 174] on div "[DEMOGRAPHIC_DATA]" at bounding box center [490, 173] width 159 height 16
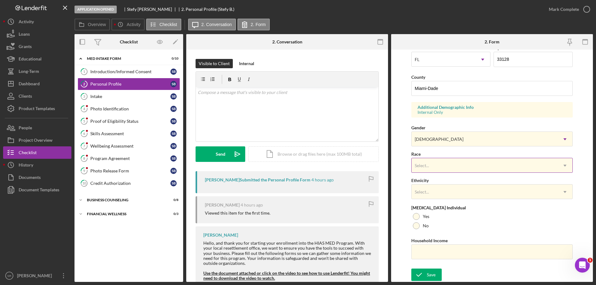
click at [433, 162] on div "Select..." at bounding box center [484, 166] width 146 height 14
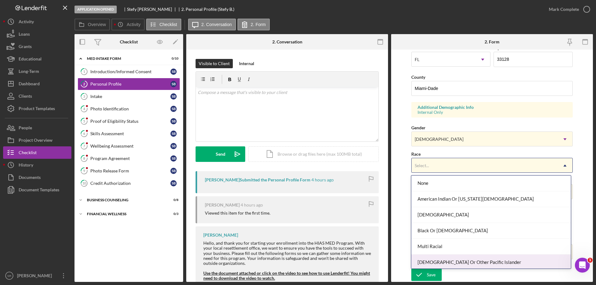
scroll to position [34, 0]
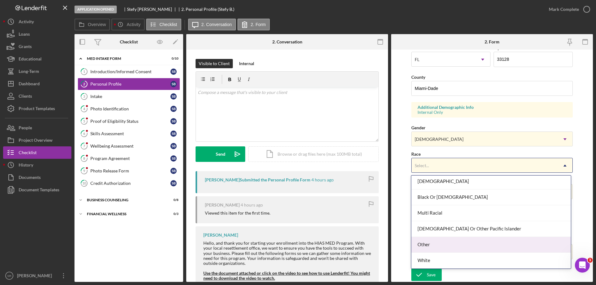
click at [451, 245] on div "Other" at bounding box center [490, 245] width 159 height 16
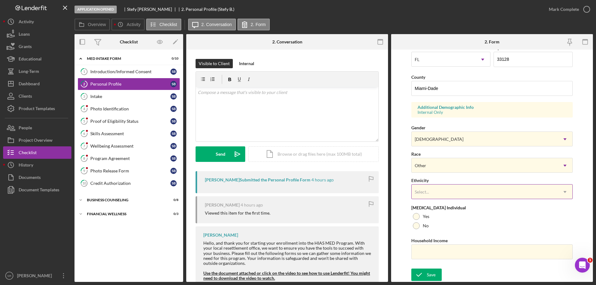
click at [455, 191] on div "Select..." at bounding box center [484, 192] width 146 height 14
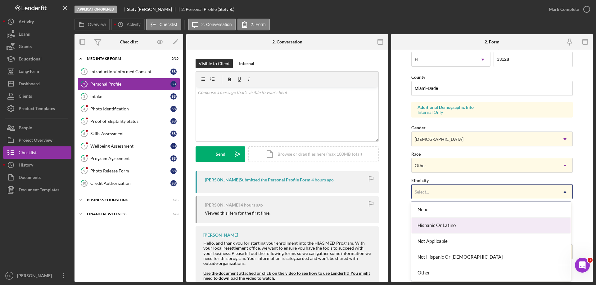
click at [448, 225] on div "Hispanic Or Latino" at bounding box center [490, 226] width 159 height 16
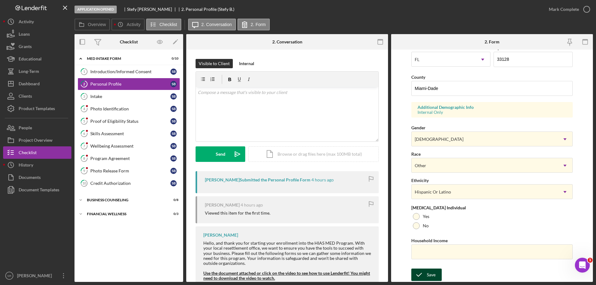
click at [430, 275] on div "Save" at bounding box center [431, 275] width 9 height 12
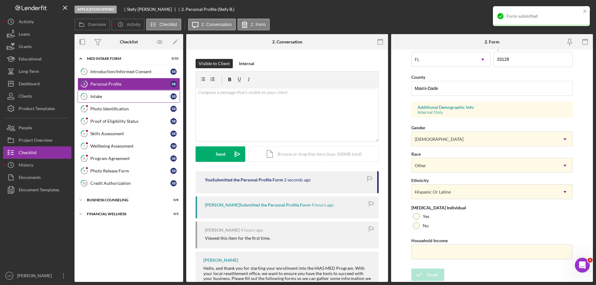
click at [119, 94] on div "Intake" at bounding box center [130, 96] width 80 height 5
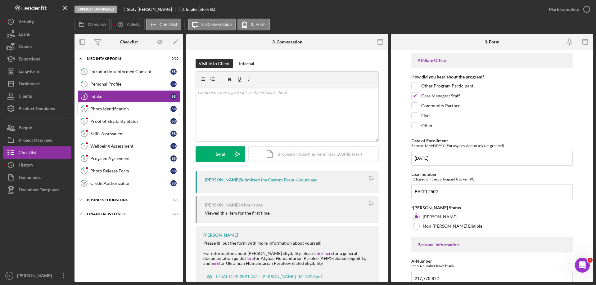
click at [121, 108] on div "Photo Identification" at bounding box center [130, 108] width 80 height 5
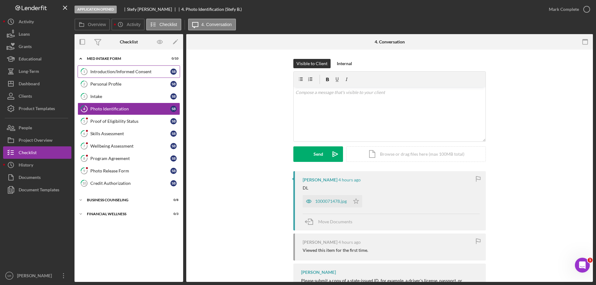
click at [112, 73] on div "Introduction/Informed Consent" at bounding box center [130, 71] width 80 height 5
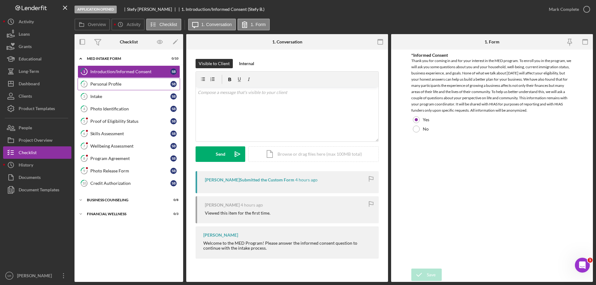
click at [132, 81] on link "2 Personal Profile S B" at bounding box center [129, 84] width 102 height 12
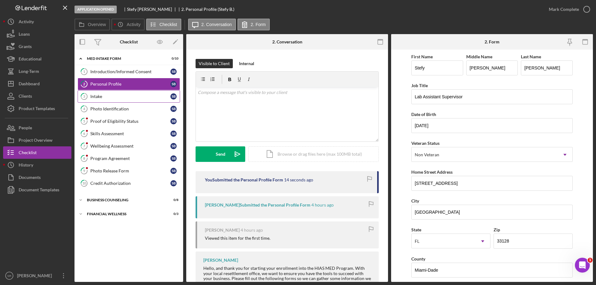
click at [94, 101] on link "3 Intake S B" at bounding box center [129, 96] width 102 height 12
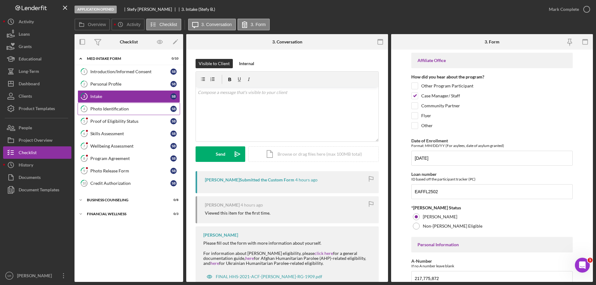
click at [127, 107] on div "Photo Identification" at bounding box center [130, 108] width 80 height 5
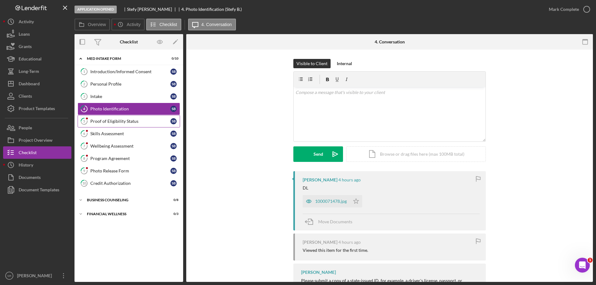
click at [126, 121] on div "Proof of Eligibility Status" at bounding box center [130, 121] width 80 height 5
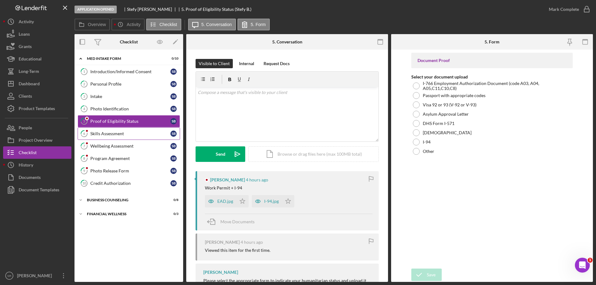
click at [126, 134] on div "Skills Assessment" at bounding box center [130, 133] width 80 height 5
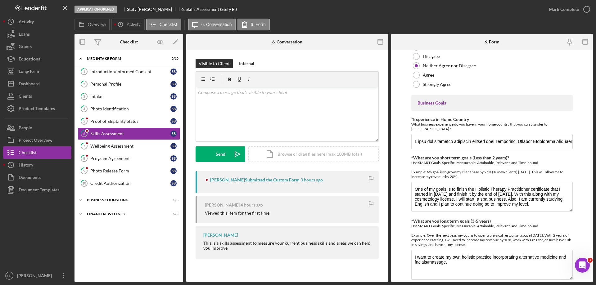
scroll to position [346, 0]
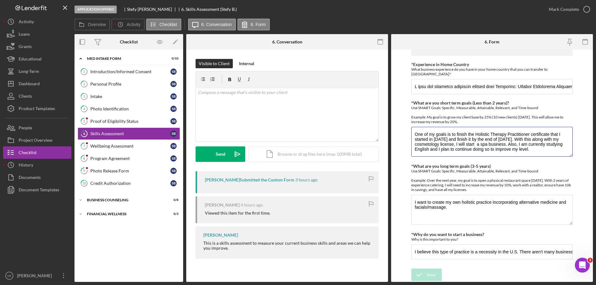
drag, startPoint x: 415, startPoint y: 133, endPoint x: 585, endPoint y: 181, distance: 176.8
click at [585, 181] on form "Finances *Financial Tools Which of the following financial tools do you current…" at bounding box center [492, 166] width 202 height 232
drag, startPoint x: 459, startPoint y: 209, endPoint x: 400, endPoint y: 197, distance: 59.8
click at [400, 197] on form "Finances *Financial Tools Which of the following financial tools do you current…" at bounding box center [492, 166] width 202 height 232
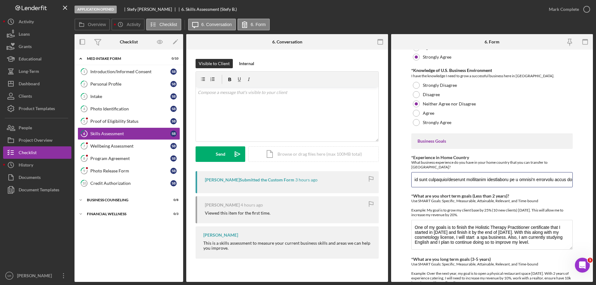
scroll to position [0, 2383]
drag, startPoint x: 413, startPoint y: 181, endPoint x: 595, endPoint y: 177, distance: 182.5
click at [595, 177] on div "Application Opened [PERSON_NAME] 6. Skills Assessment (Stefy B.) [PERSON_NAME] …" at bounding box center [298, 142] width 596 height 285
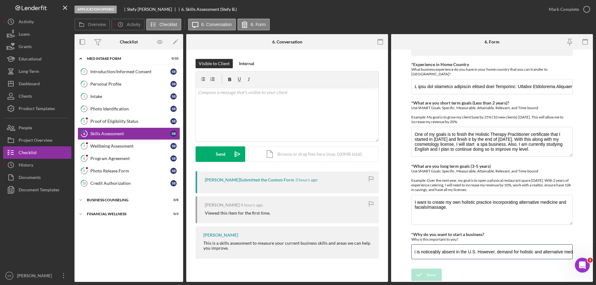
scroll to position [0, 497]
drag, startPoint x: 415, startPoint y: 253, endPoint x: 595, endPoint y: 254, distance: 180.9
click at [595, 254] on div "Application Opened [PERSON_NAME] 6. Skills Assessment (Stefy B.) [PERSON_NAME] …" at bounding box center [298, 142] width 596 height 285
click at [56, 276] on button "SR [PERSON_NAME] Icon/Overflow" at bounding box center [37, 276] width 68 height 12
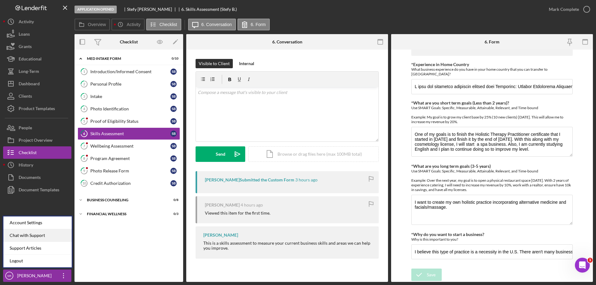
click at [51, 238] on div "Chat with Support" at bounding box center [37, 235] width 68 height 13
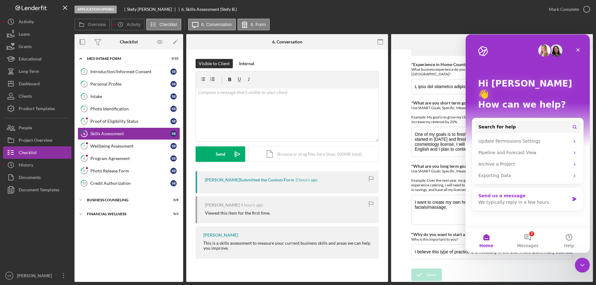
click at [519, 199] on div "We typically reply in a few hours" at bounding box center [523, 202] width 91 height 7
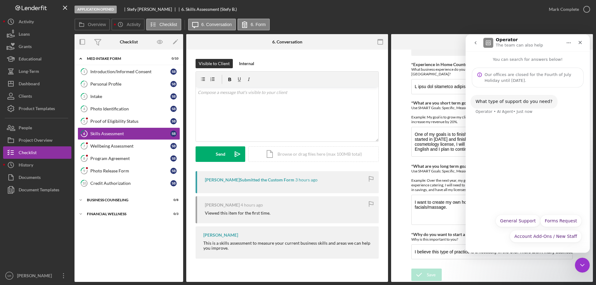
click at [512, 135] on div "What type of support do you need? Operator • AI Agent • Just now" at bounding box center [527, 149] width 124 height 123
click at [531, 220] on button "General Support" at bounding box center [517, 221] width 45 height 12
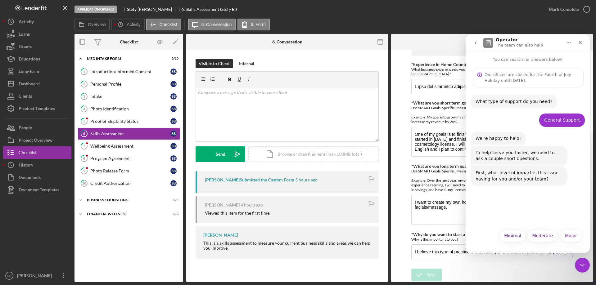
click at [525, 215] on div "What type of support do you need? Operator • AI Agent • Just now General Suppor…" at bounding box center [527, 157] width 124 height 138
click at [546, 238] on button "Moderate" at bounding box center [542, 236] width 30 height 12
click at [496, 71] on div "Our offices are closed for the Fourth of July Holiday until [DATE]." at bounding box center [528, 78] width 112 height 20
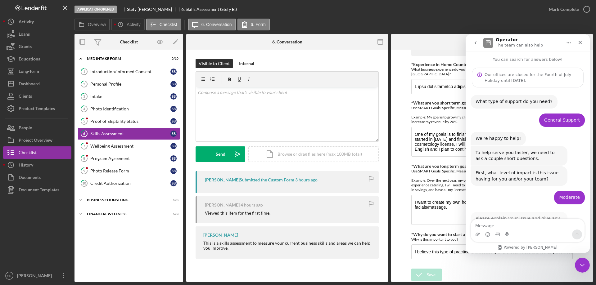
click at [496, 71] on div "Our offices are closed for the Fourth of July Holiday until [DATE]." at bounding box center [528, 78] width 112 height 20
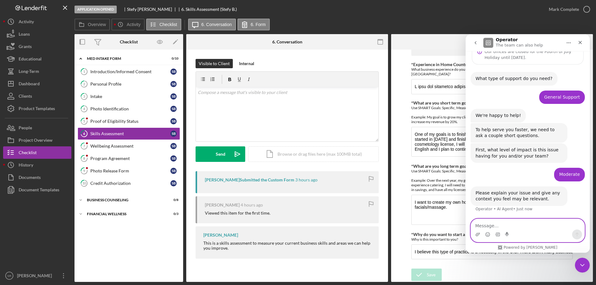
click at [492, 222] on textarea "Message…" at bounding box center [528, 224] width 114 height 11
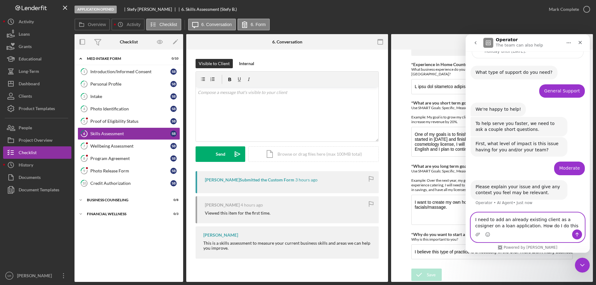
type textarea "I need to add an already existing client as a cosigner on a loan application. H…"
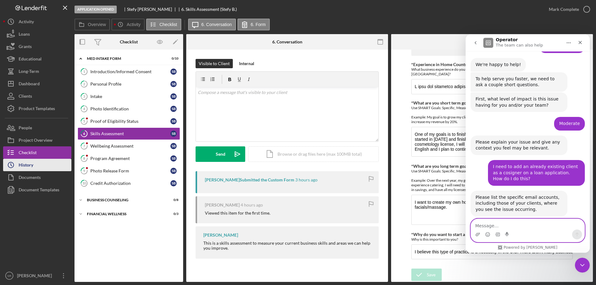
scroll to position [84, 0]
